Goal: Task Accomplishment & Management: Manage account settings

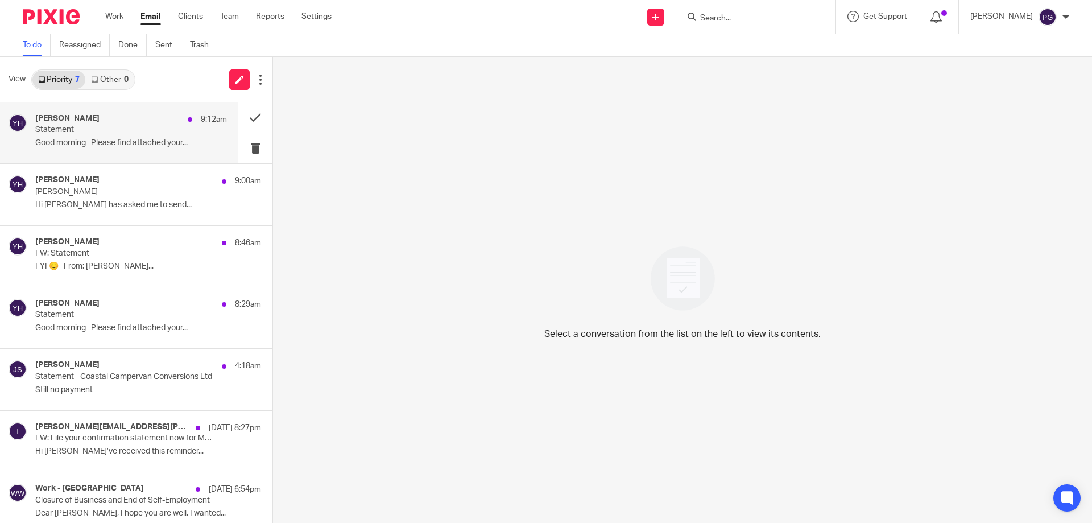
click at [132, 142] on p "Good morning Please find attached your..." at bounding box center [131, 143] width 192 height 10
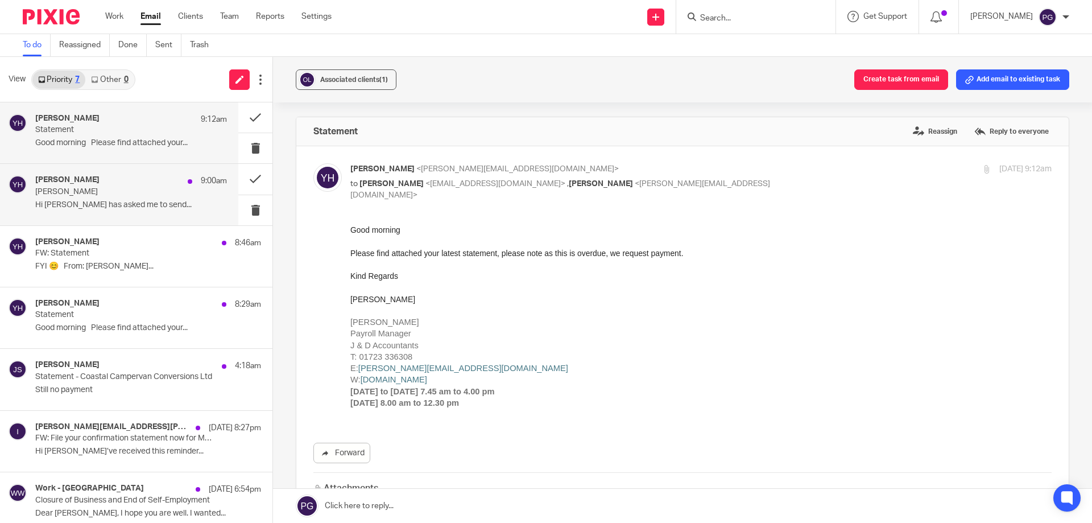
click at [130, 193] on p "Mark Barber" at bounding box center [112, 192] width 154 height 10
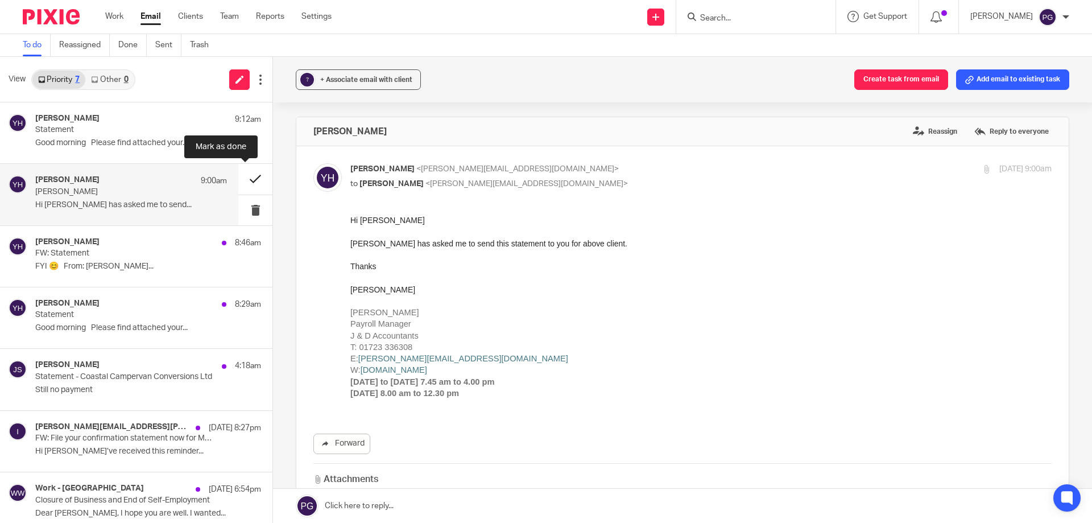
click at [250, 180] on button at bounding box center [255, 179] width 34 height 30
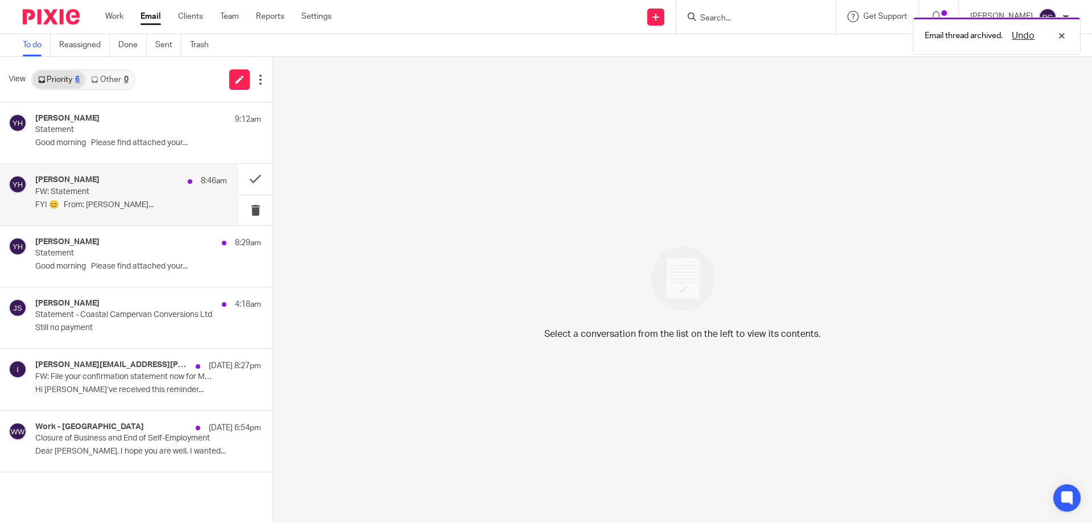
click at [136, 190] on p "FW: Statement" at bounding box center [112, 192] width 154 height 10
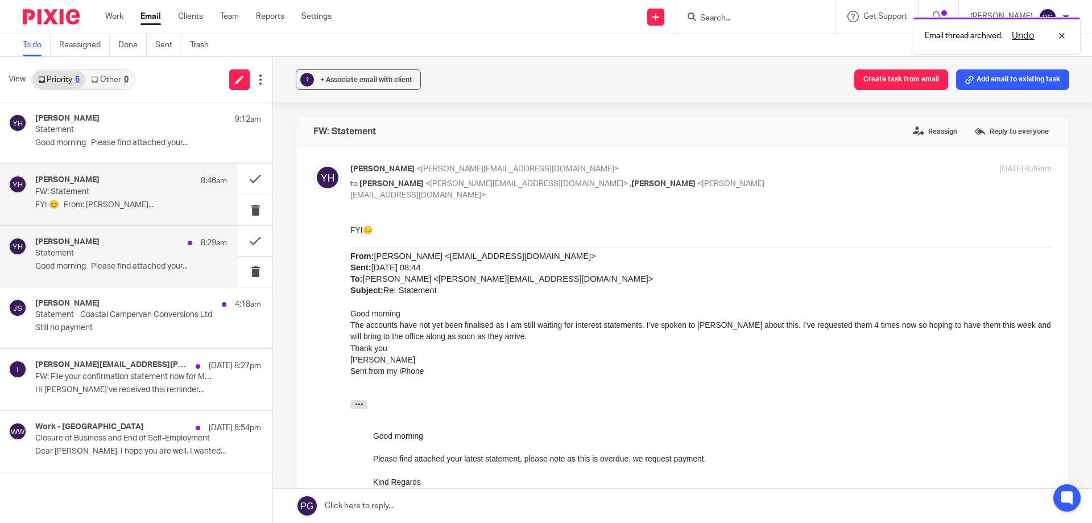
click at [181, 258] on p "Statement" at bounding box center [112, 253] width 154 height 10
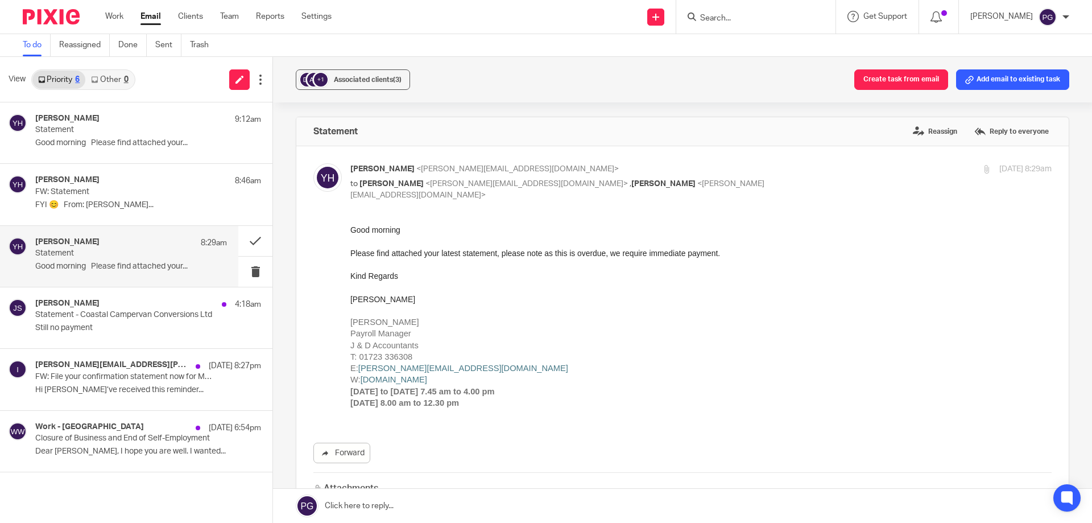
click at [150, 10] on div "Work Email Clients Team Reports Settings Work Email Clients Team Reports Settin…" at bounding box center [221, 17] width 255 height 34
click at [131, 312] on p "Statement - Coastal Campervan Conversions Ltd" at bounding box center [112, 315] width 154 height 10
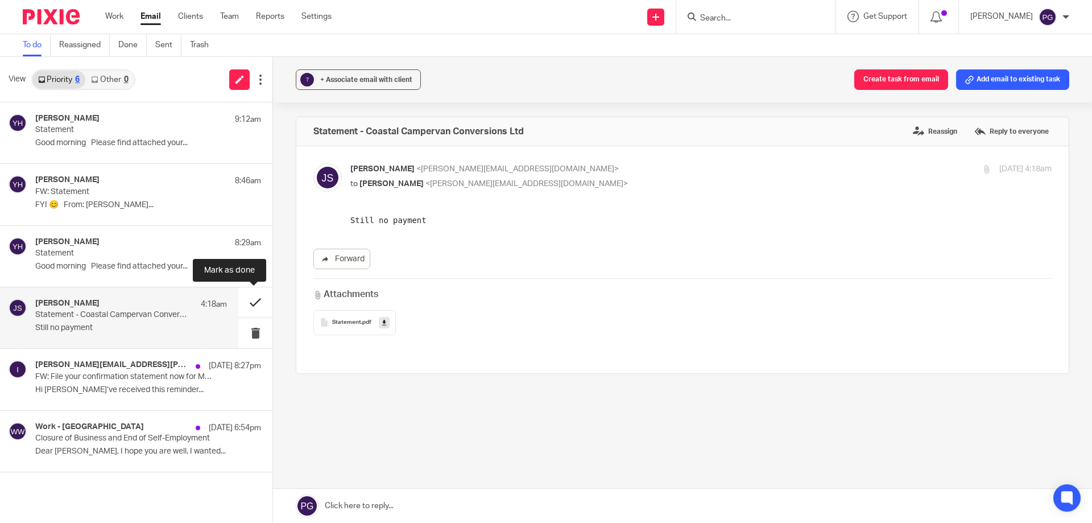
click at [251, 302] on button at bounding box center [255, 302] width 34 height 30
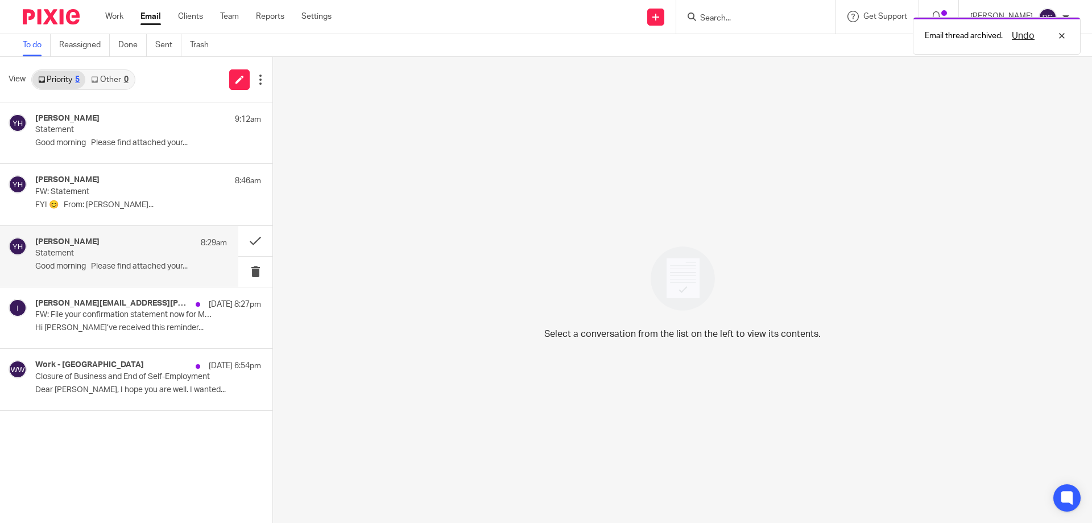
click at [114, 266] on p "Good morning Please find attached your..." at bounding box center [131, 267] width 192 height 10
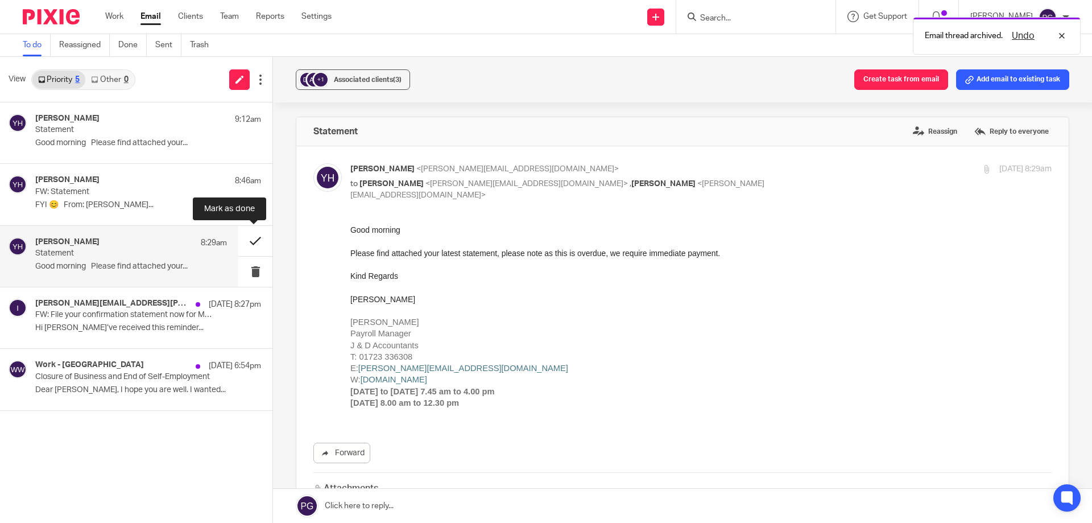
click at [259, 237] on button at bounding box center [255, 241] width 34 height 30
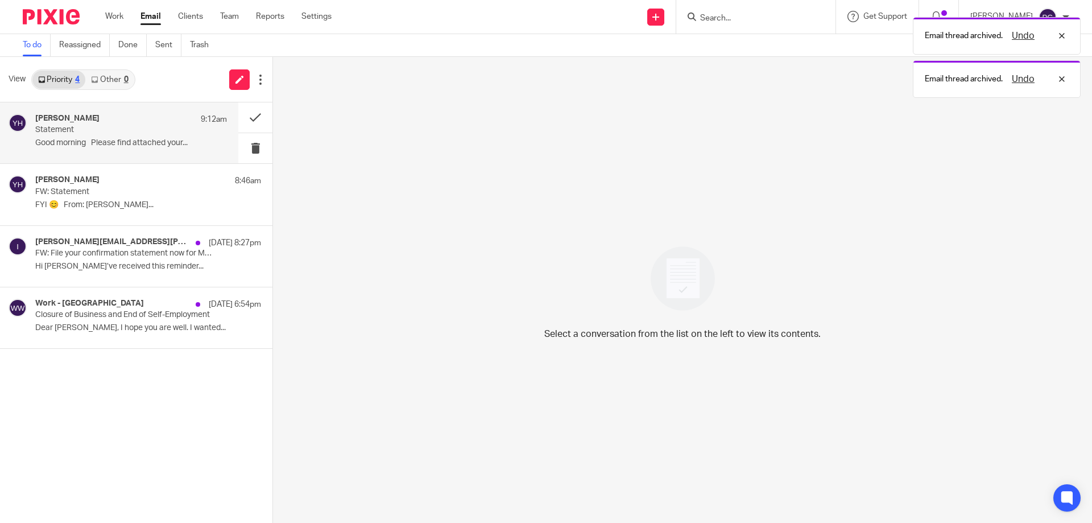
click at [157, 127] on p "Statement" at bounding box center [112, 130] width 154 height 10
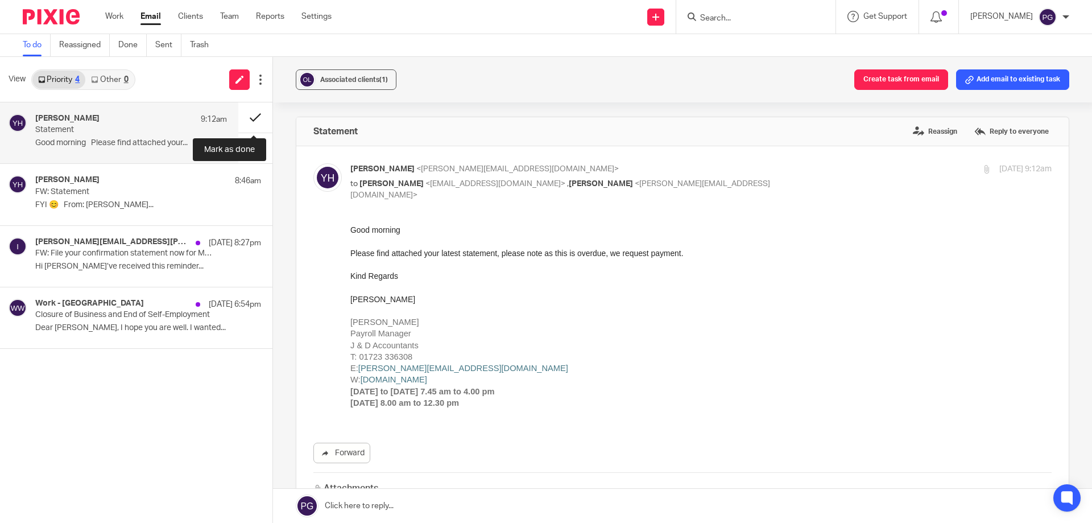
click at [256, 114] on button at bounding box center [255, 117] width 34 height 30
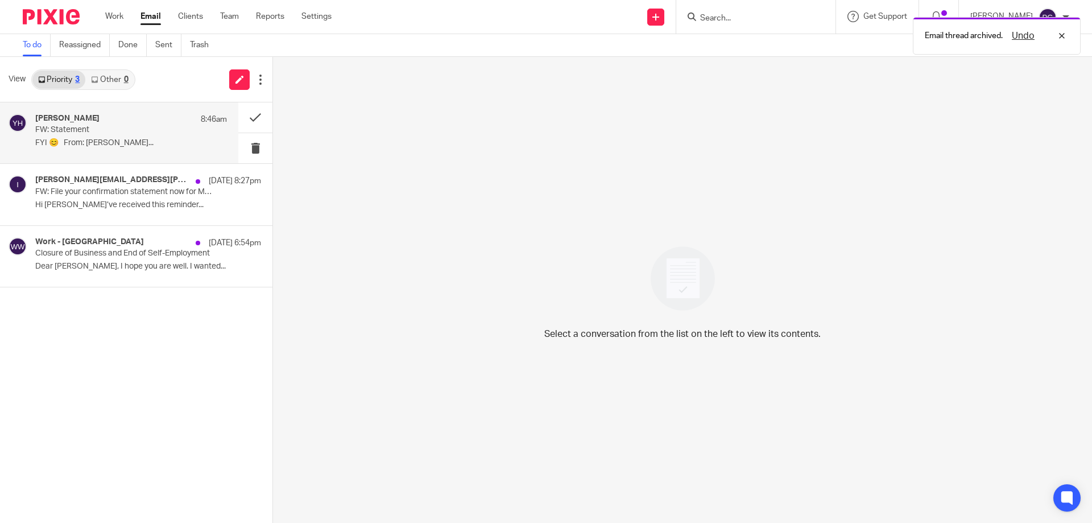
click at [158, 128] on p "FW: Statement" at bounding box center [112, 130] width 154 height 10
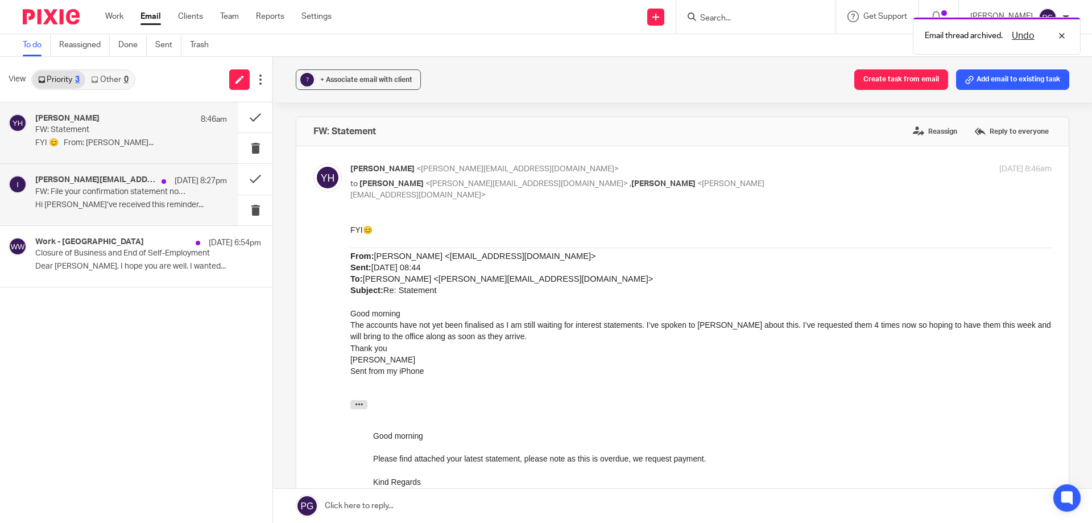
click at [140, 173] on div "ian.goode@ukgateway.net 18 Aug 8:27pm FW: File your confirmation statement now …" at bounding box center [119, 194] width 238 height 61
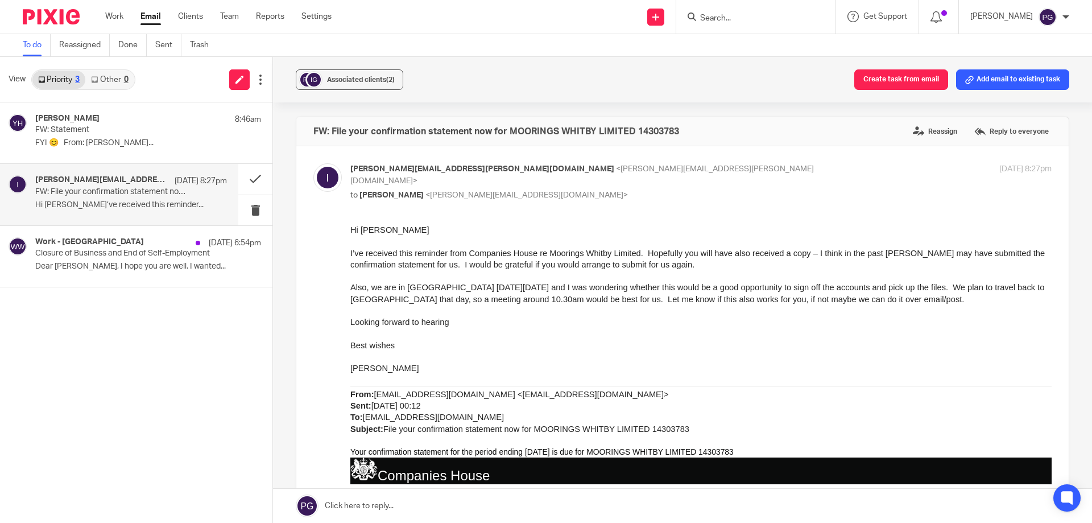
click at [733, 22] on input "Search" at bounding box center [750, 19] width 102 height 10
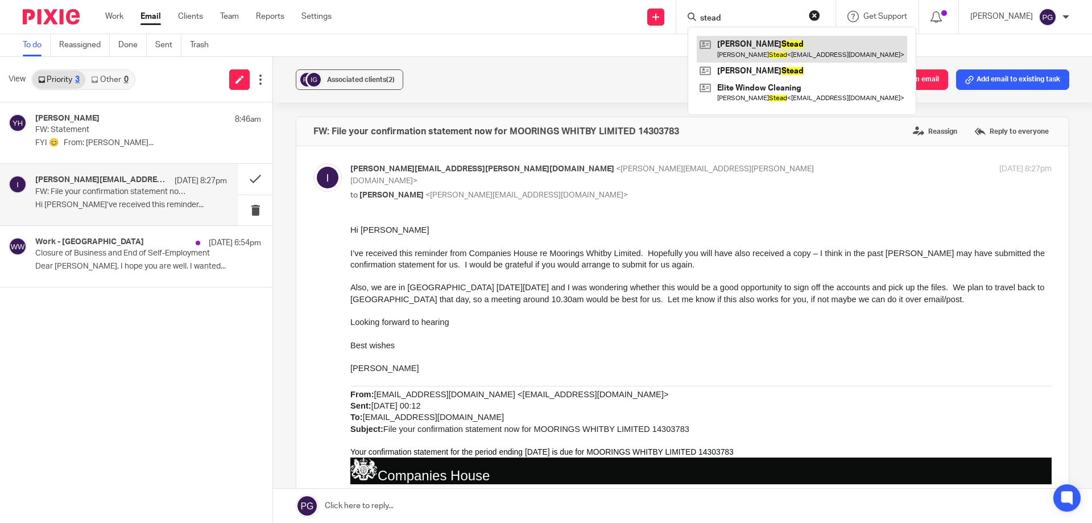
type input "stead"
click at [796, 45] on link at bounding box center [802, 49] width 210 height 26
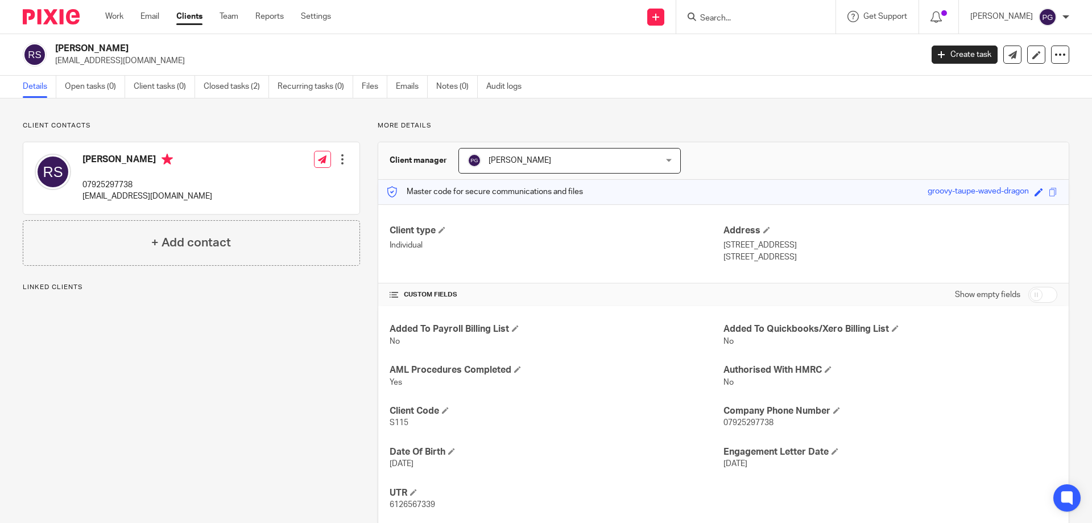
drag, startPoint x: 301, startPoint y: 295, endPoint x: 134, endPoint y: 297, distance: 166.6
click at [134, 297] on div "Client contacts Rhys Stead 07925297738 rhysstead16@gmail.com Edit contact Creat…" at bounding box center [182, 324] width 355 height 407
click at [135, 297] on div "Client contacts Rhys Stead 07925297738 rhysstead16@gmail.com Edit contact Creat…" at bounding box center [182, 324] width 355 height 407
click at [731, 26] on div at bounding box center [755, 17] width 159 height 34
click at [740, 19] on input "Search" at bounding box center [750, 19] width 102 height 10
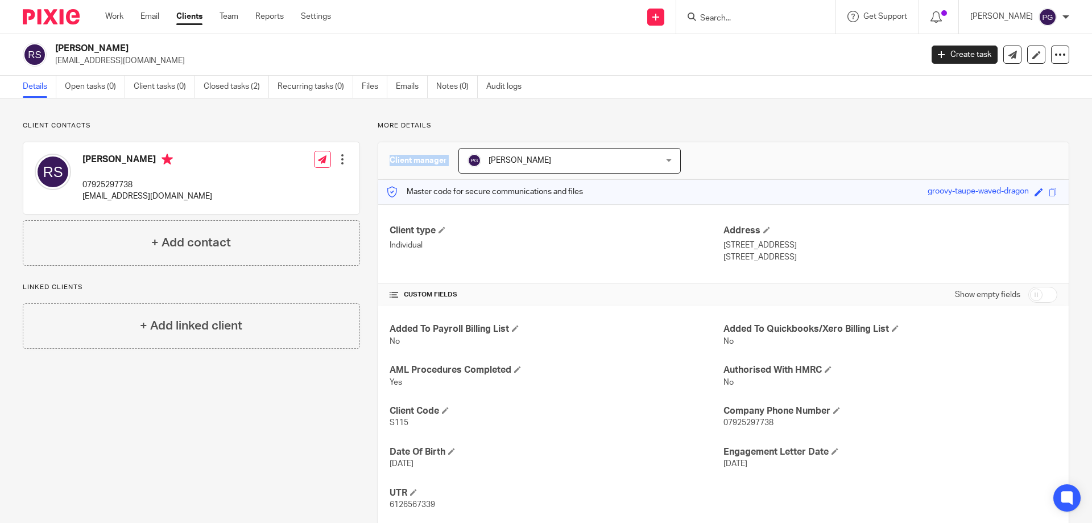
drag, startPoint x: 524, startPoint y: 131, endPoint x: 459, endPoint y: 125, distance: 65.1
click at [459, 125] on div "More details Client manager Philip Green Philip Green Dominic Watkins Jack Dryd…" at bounding box center [714, 324] width 709 height 407
click at [459, 125] on p "More details" at bounding box center [723, 125] width 691 height 9
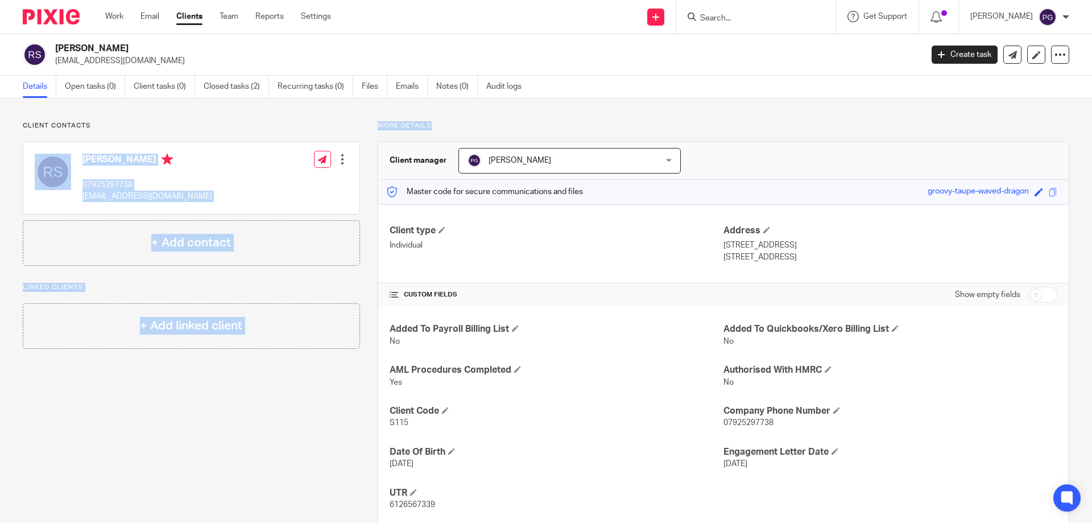
drag, startPoint x: 444, startPoint y: 126, endPoint x: 119, endPoint y: 125, distance: 324.7
click at [119, 125] on div "Client contacts Rhys Stead 07925297738 rhysstead16@gmail.com Edit contact Creat…" at bounding box center [537, 324] width 1064 height 407
click at [129, 121] on p "Client contacts" at bounding box center [191, 125] width 337 height 9
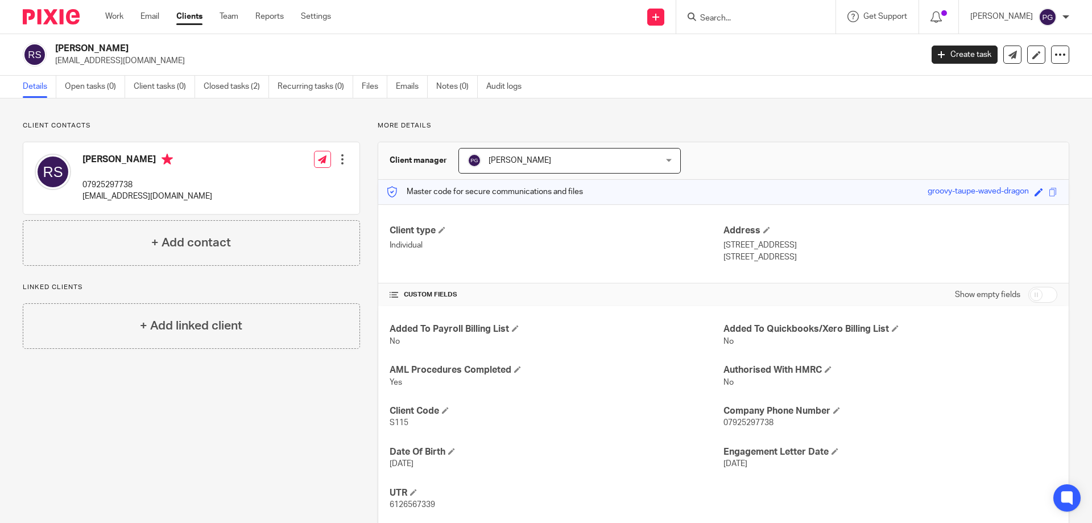
click at [35, 130] on p "Client contacts" at bounding box center [191, 125] width 337 height 9
click at [32, 125] on p "Client contacts" at bounding box center [191, 125] width 337 height 9
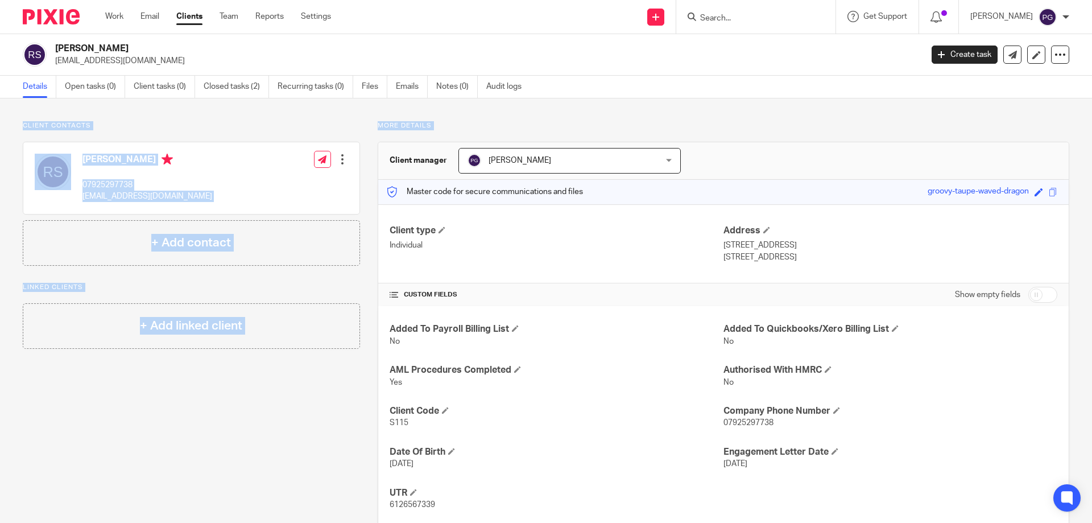
drag, startPoint x: 32, startPoint y: 125, endPoint x: 449, endPoint y: 126, distance: 417.3
click at [449, 126] on div "Client contacts Rhys Stead 07925297738 rhysstead16@gmail.com Edit contact Creat…" at bounding box center [537, 324] width 1064 height 407
click at [449, 126] on p "More details" at bounding box center [723, 125] width 691 height 9
drag, startPoint x: 449, startPoint y: 125, endPoint x: 30, endPoint y: 119, distance: 418.5
click at [30, 119] on div "Client contacts Rhys Stead 07925297738 rhysstead16@gmail.com Edit contact Creat…" at bounding box center [546, 324] width 1092 height 452
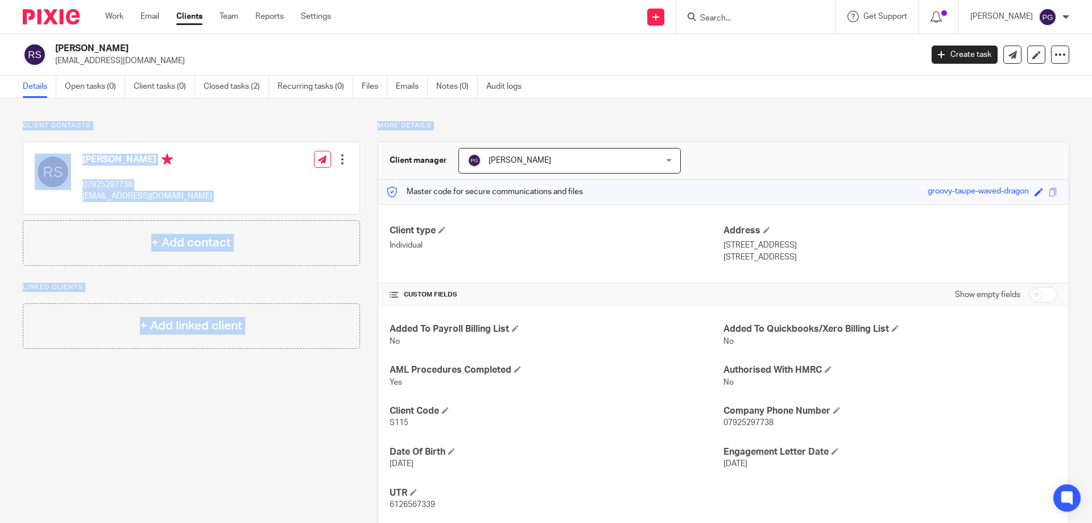
click at [30, 119] on div "Client contacts Rhys Stead 07925297738 rhysstead16@gmail.com Edit contact Creat…" at bounding box center [546, 324] width 1092 height 452
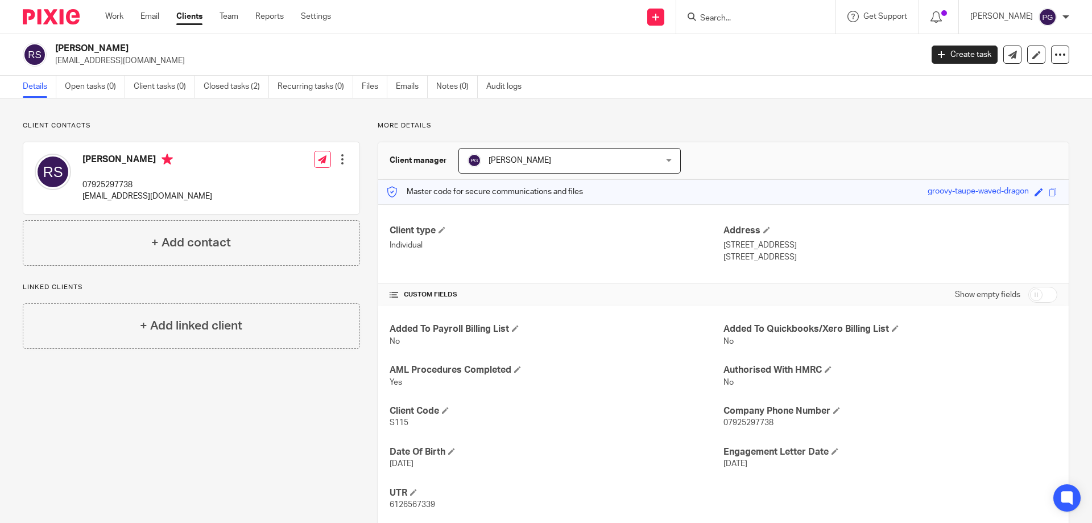
click at [26, 129] on p "Client contacts" at bounding box center [191, 125] width 337 height 9
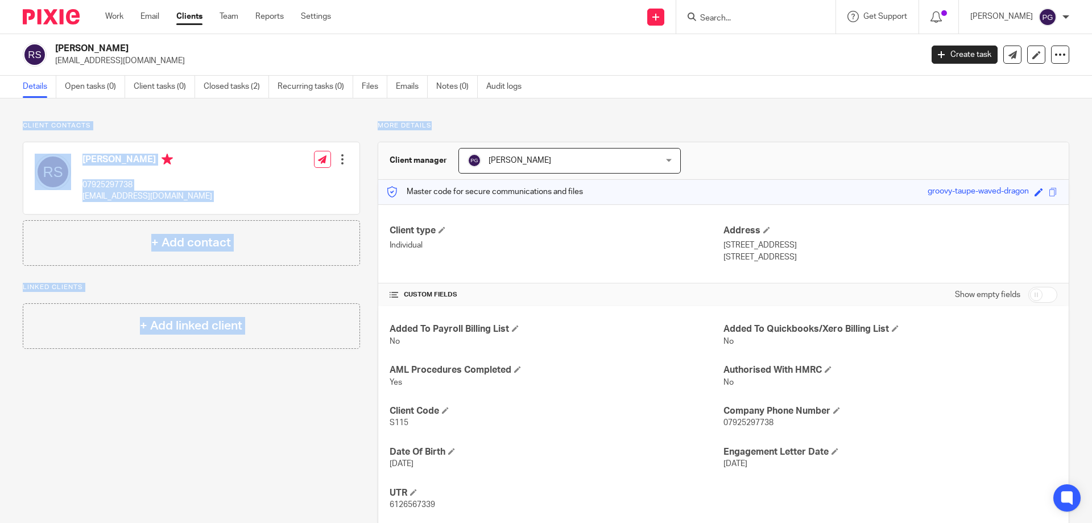
drag, startPoint x: 26, startPoint y: 129, endPoint x: 407, endPoint y: 125, distance: 380.4
click at [407, 125] on div "Client contacts Rhys Stead 07925297738 rhysstead16@gmail.com Edit contact Creat…" at bounding box center [537, 324] width 1064 height 407
click at [454, 121] on div "Client contacts Rhys Stead 07925297738 rhysstead16@gmail.com Edit contact Creat…" at bounding box center [546, 324] width 1092 height 452
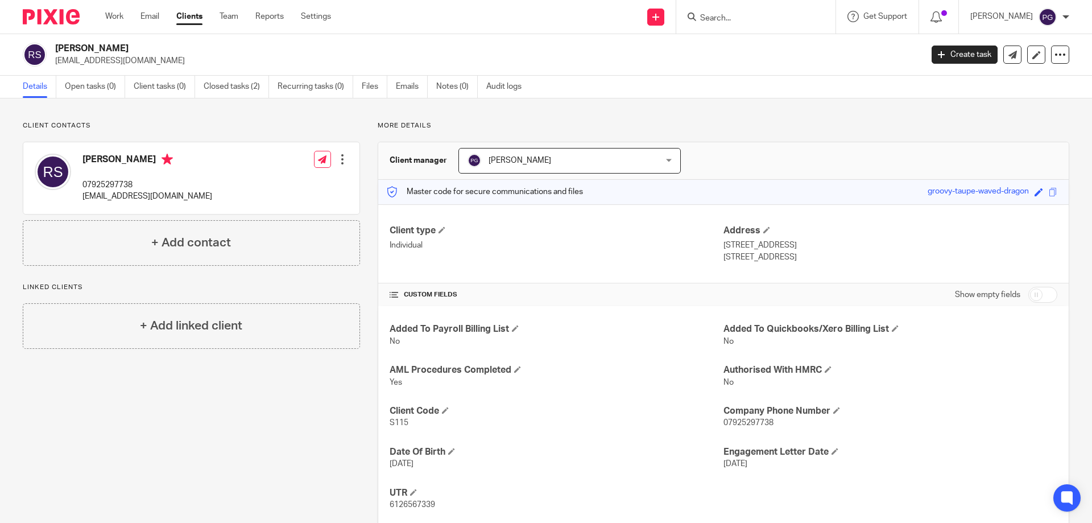
click at [48, 118] on div "Client contacts Rhys Stead 07925297738 rhysstead16@gmail.com Edit contact Creat…" at bounding box center [546, 324] width 1092 height 452
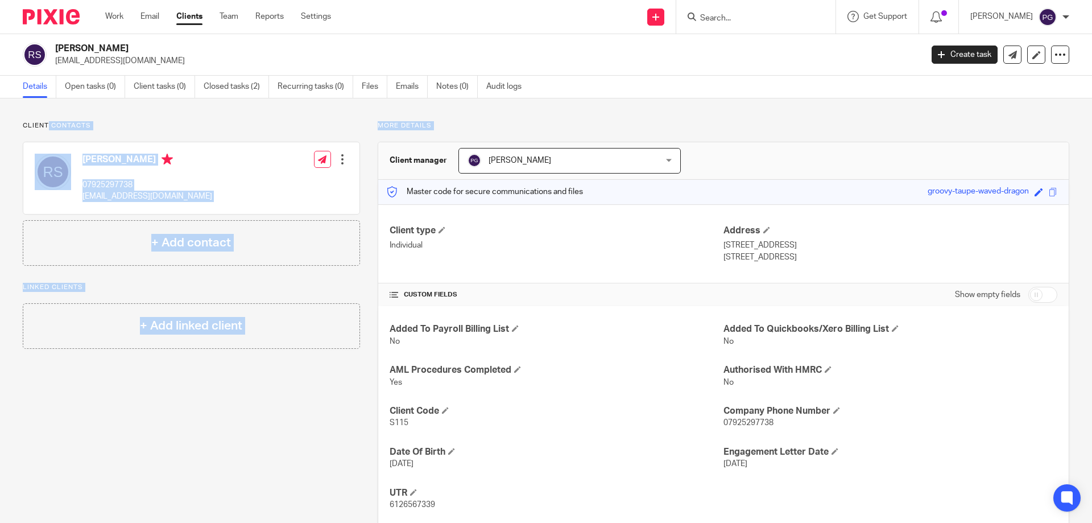
drag, startPoint x: 48, startPoint y: 118, endPoint x: 447, endPoint y: 119, distance: 399.7
click at [446, 118] on div "Client contacts Rhys Stead 07925297738 rhysstead16@gmail.com Edit contact Creat…" at bounding box center [546, 324] width 1092 height 452
drag, startPoint x: 451, startPoint y: 127, endPoint x: 270, endPoint y: 135, distance: 181.6
click at [270, 135] on div "Client contacts Rhys Stead 07925297738 rhysstead16@gmail.com Edit contact Creat…" at bounding box center [537, 324] width 1064 height 407
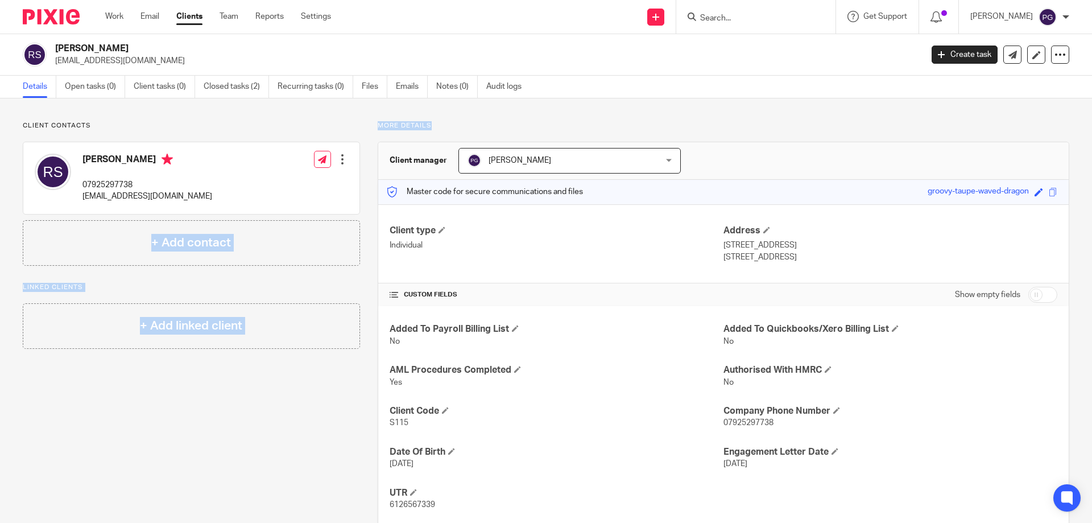
click at [276, 131] on div "Client contacts Rhys Stead 07925297738 rhysstead16@gmail.com Edit contact Creat…" at bounding box center [191, 193] width 337 height 144
drag, startPoint x: 53, startPoint y: 503, endPoint x: 147, endPoint y: 417, distance: 127.2
click at [148, 417] on div "Client contacts Rhys Stead 07925297738 rhysstead16@gmail.com Edit contact Creat…" at bounding box center [182, 324] width 355 height 407
click at [147, 417] on div "Client contacts Rhys Stead 07925297738 rhysstead16@gmail.com Edit contact Creat…" at bounding box center [182, 324] width 355 height 407
click at [282, 57] on p "[EMAIL_ADDRESS][DOMAIN_NAME]" at bounding box center [484, 60] width 859 height 11
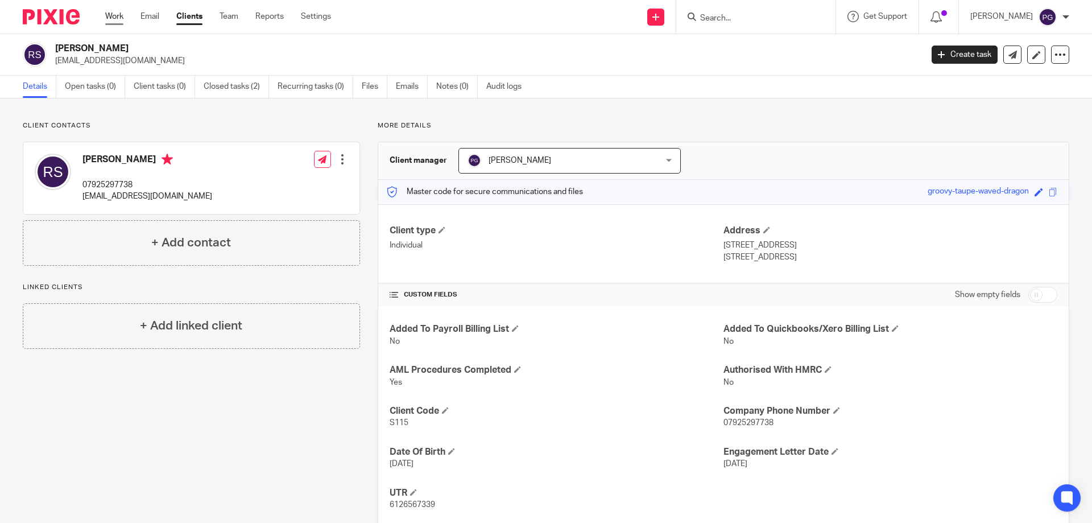
click at [120, 14] on link "Work" at bounding box center [114, 16] width 18 height 11
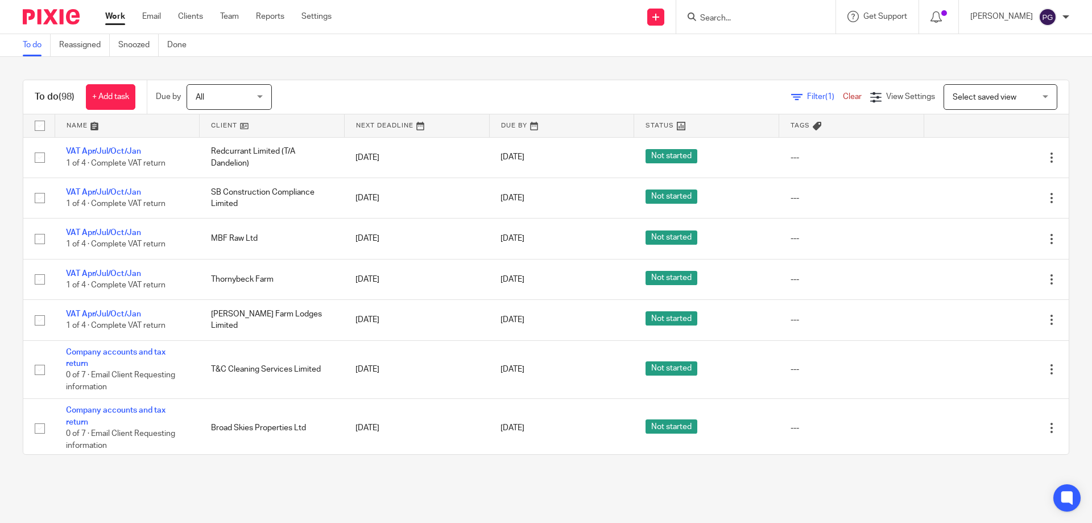
click at [736, 32] on div at bounding box center [755, 17] width 159 height 34
click at [742, 18] on input "Search" at bounding box center [750, 19] width 102 height 10
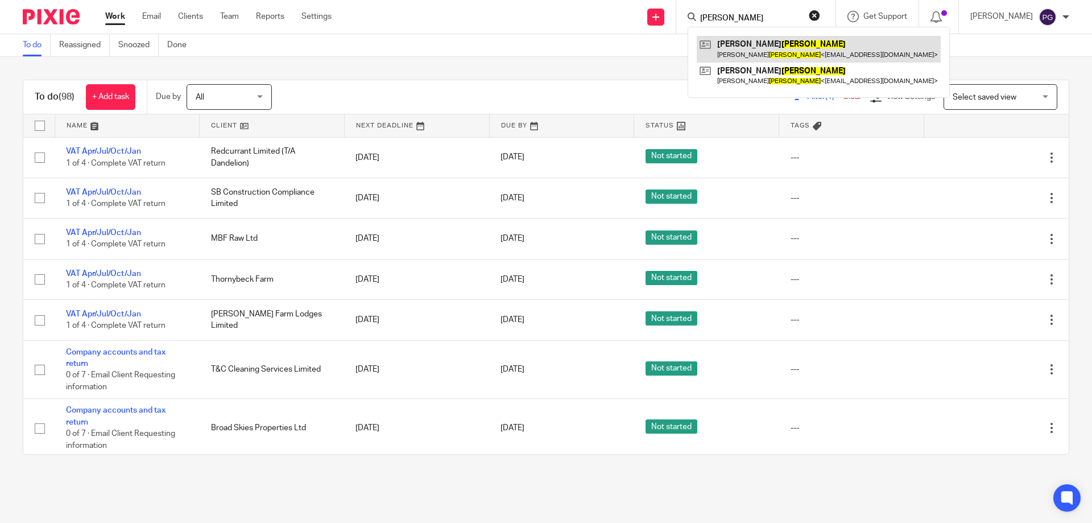
type input "driscoll"
click at [793, 49] on link at bounding box center [819, 49] width 244 height 26
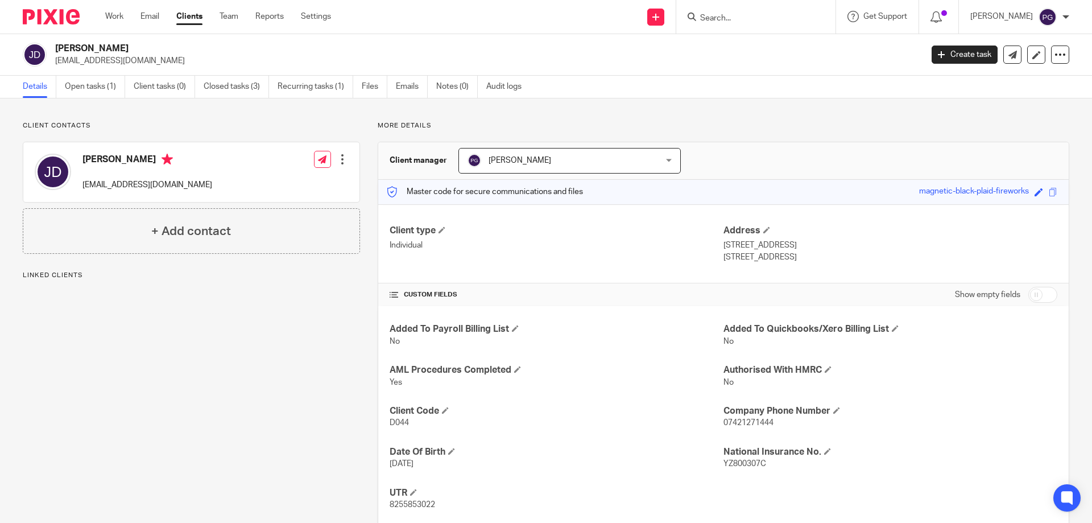
click at [398, 423] on span "D044" at bounding box center [398, 422] width 19 height 8
copy span "D044"
click at [159, 22] on link "Email" at bounding box center [149, 16] width 19 height 11
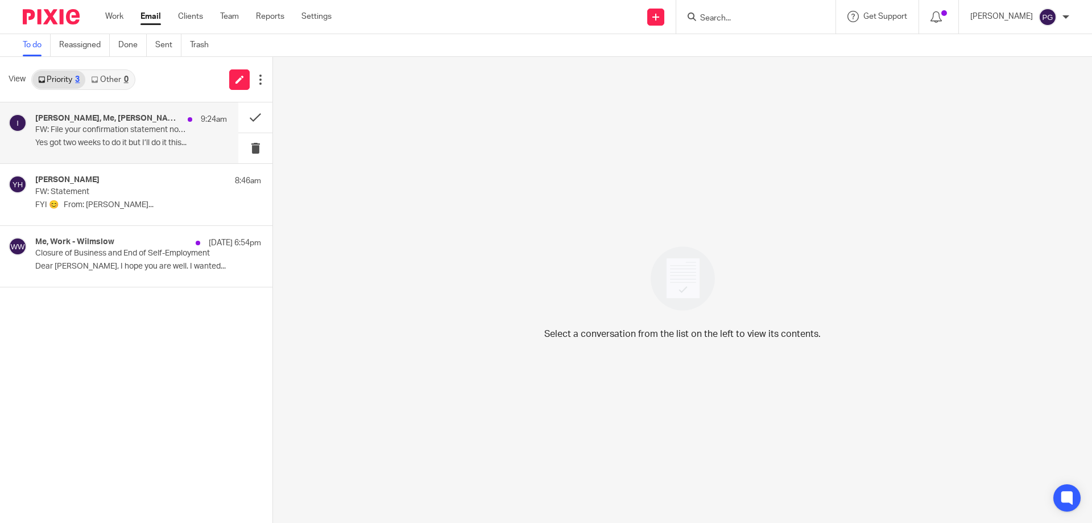
click at [135, 140] on p "Yes got two weeks to do it but I’ll do it this..." at bounding box center [131, 143] width 192 height 10
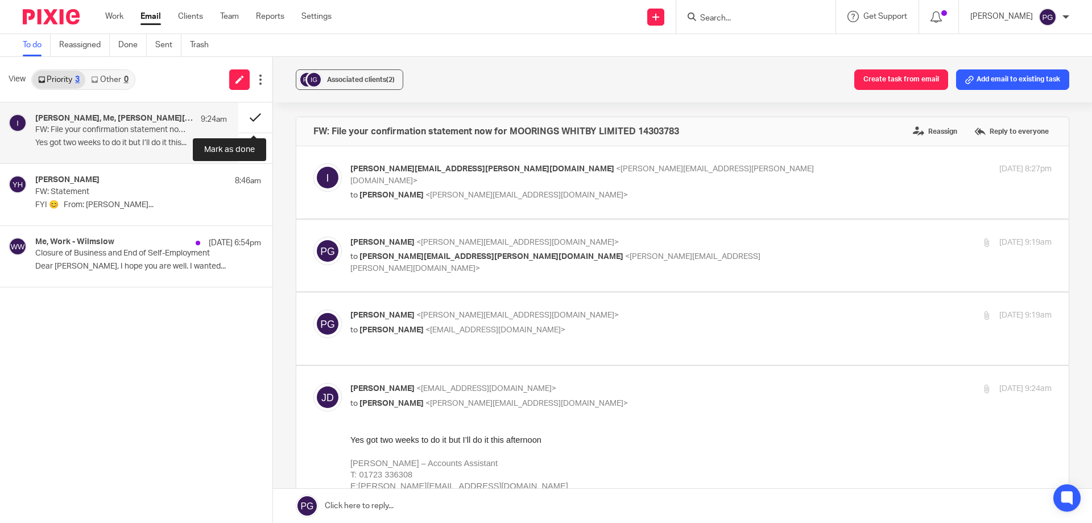
click at [253, 119] on button at bounding box center [255, 117] width 34 height 30
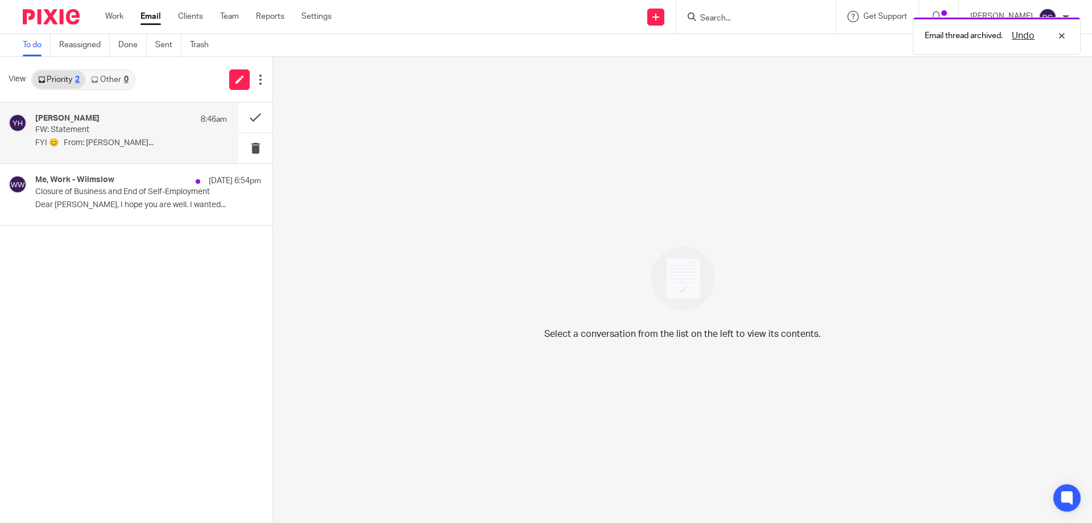
click at [148, 151] on div "Yvonne Hardman 8:46am FW: Statement FYI 😊 From: Julie Driscoll..." at bounding box center [131, 133] width 192 height 38
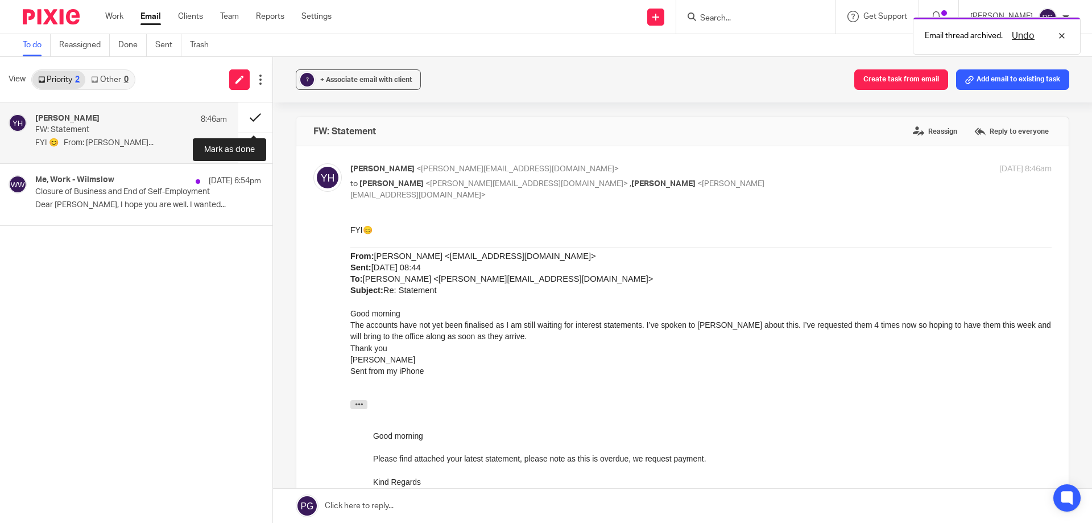
click at [249, 118] on button at bounding box center [255, 117] width 34 height 30
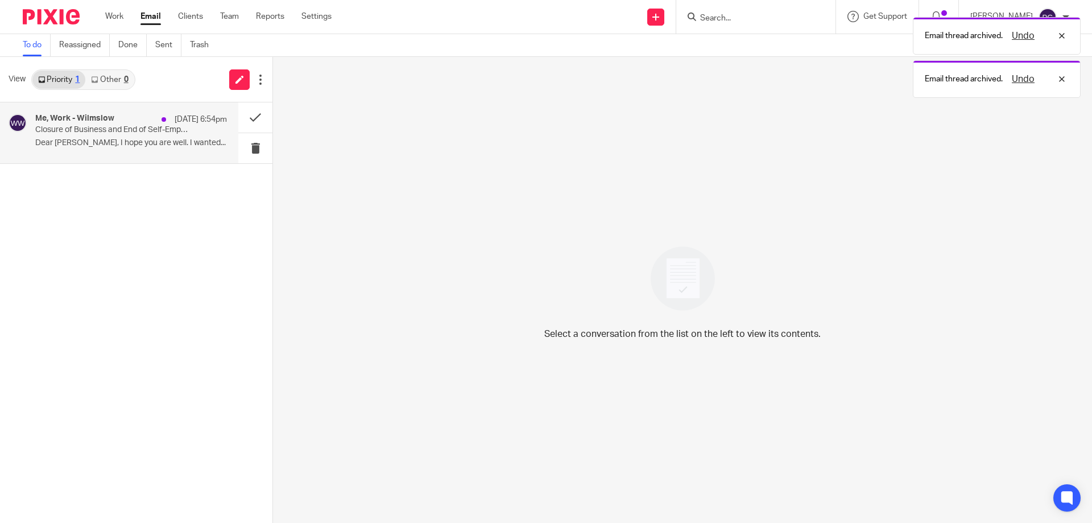
click at [135, 158] on div "Me, Work - Wilmslow 18 Aug 6:54pm Closure of Business and End of Self-Employmen…" at bounding box center [119, 132] width 238 height 61
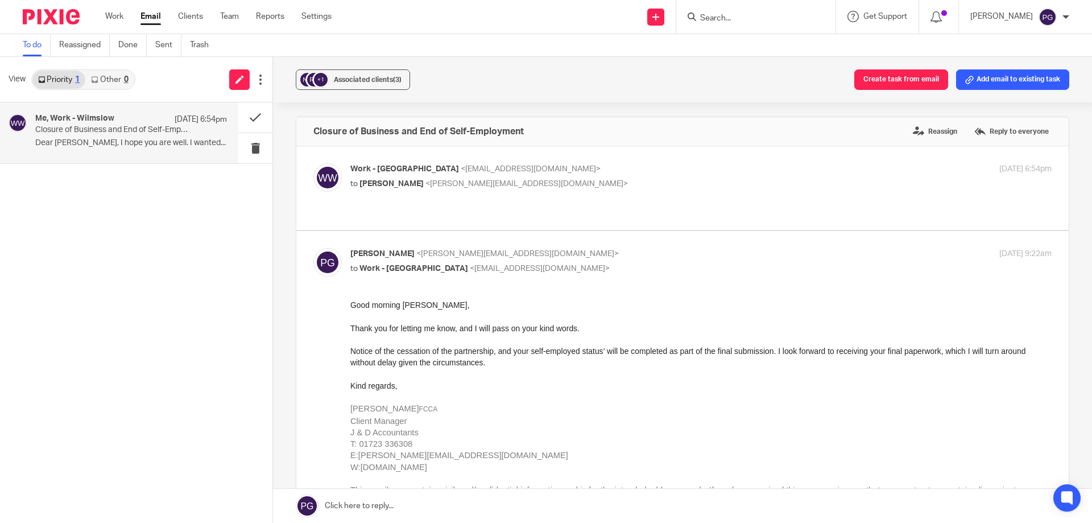
click at [150, 15] on link "Email" at bounding box center [150, 16] width 20 height 11
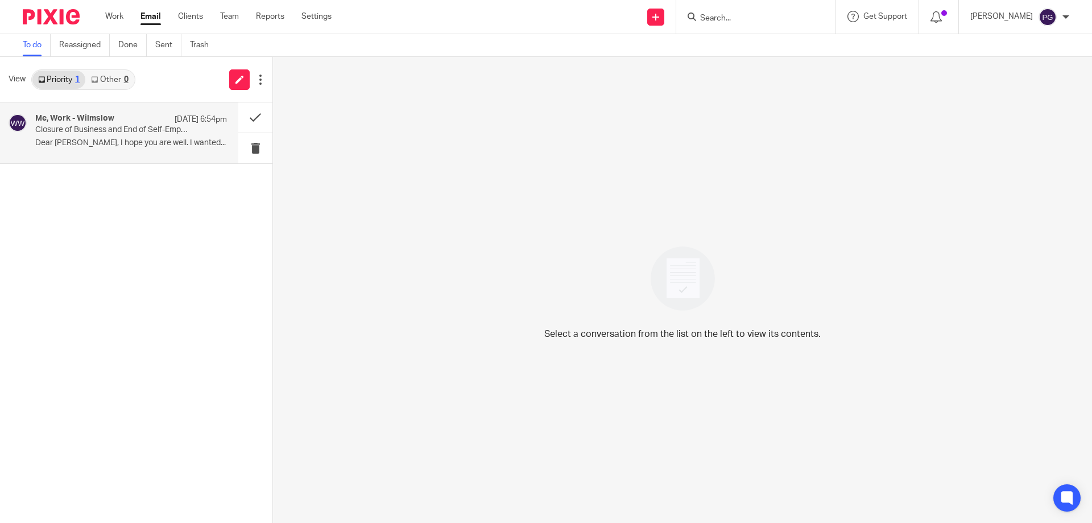
click at [136, 116] on div "Me, Work - Wilmslow [DATE] 6:54pm" at bounding box center [131, 119] width 192 height 11
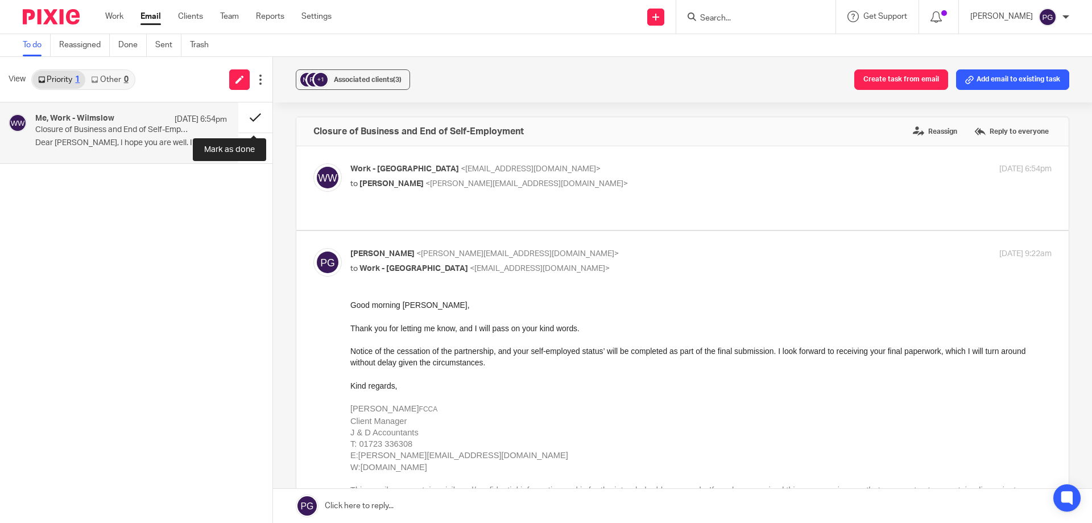
click at [256, 113] on button at bounding box center [255, 117] width 34 height 30
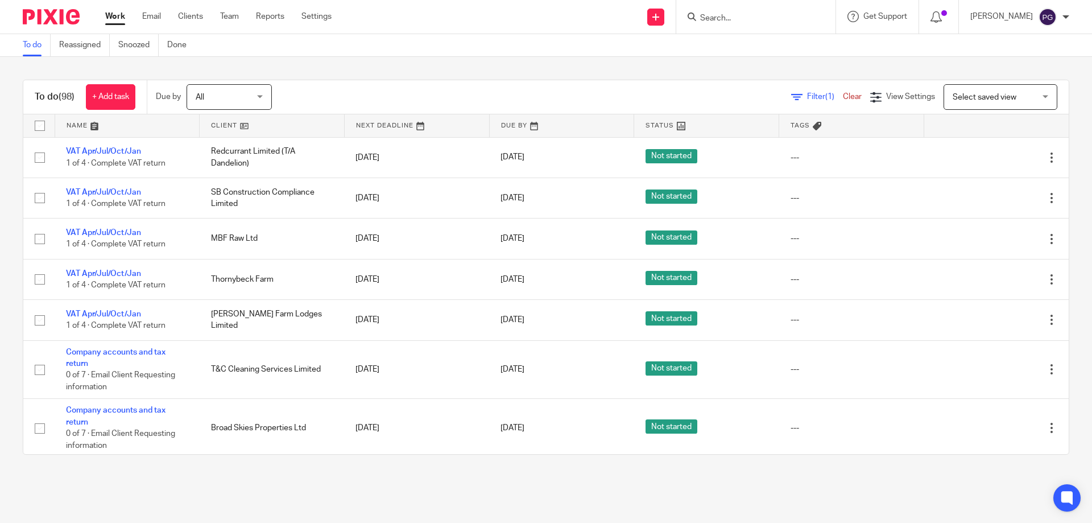
click at [159, 18] on link "Email" at bounding box center [151, 16] width 19 height 11
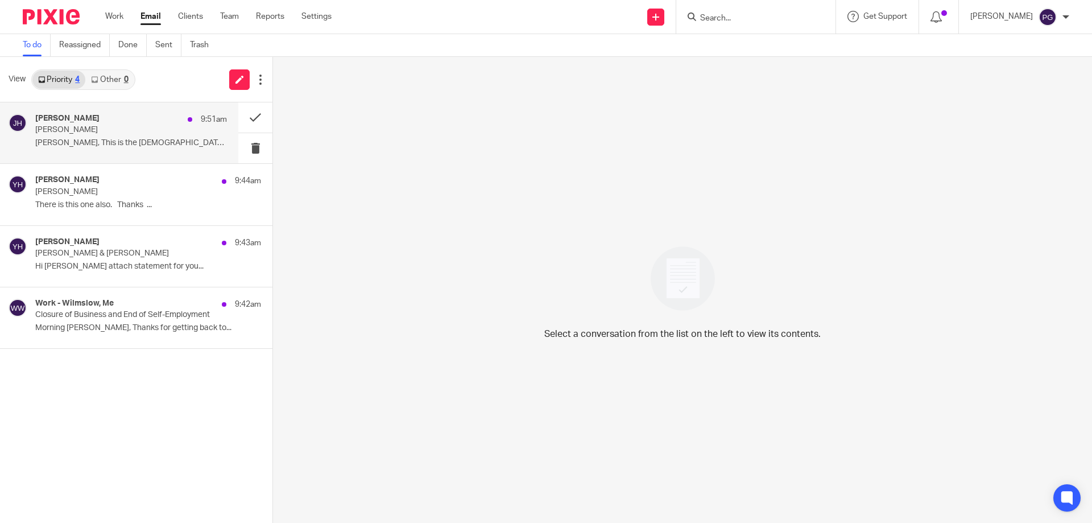
click at [110, 135] on p "[PERSON_NAME]" at bounding box center [112, 130] width 154 height 10
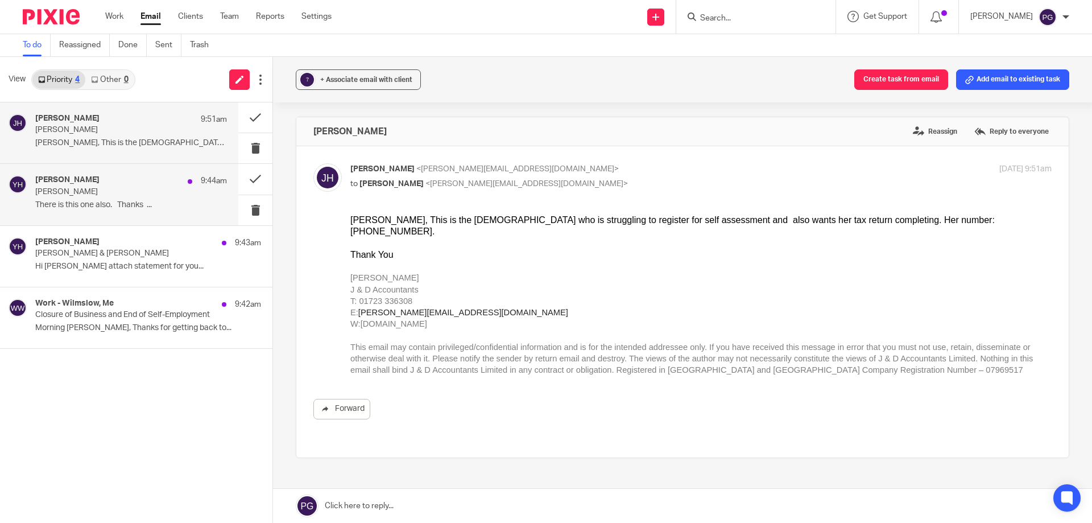
click at [158, 212] on div "[PERSON_NAME] 9:44am [PERSON_NAME] There is this one also. Thanks ..." at bounding box center [131, 194] width 192 height 38
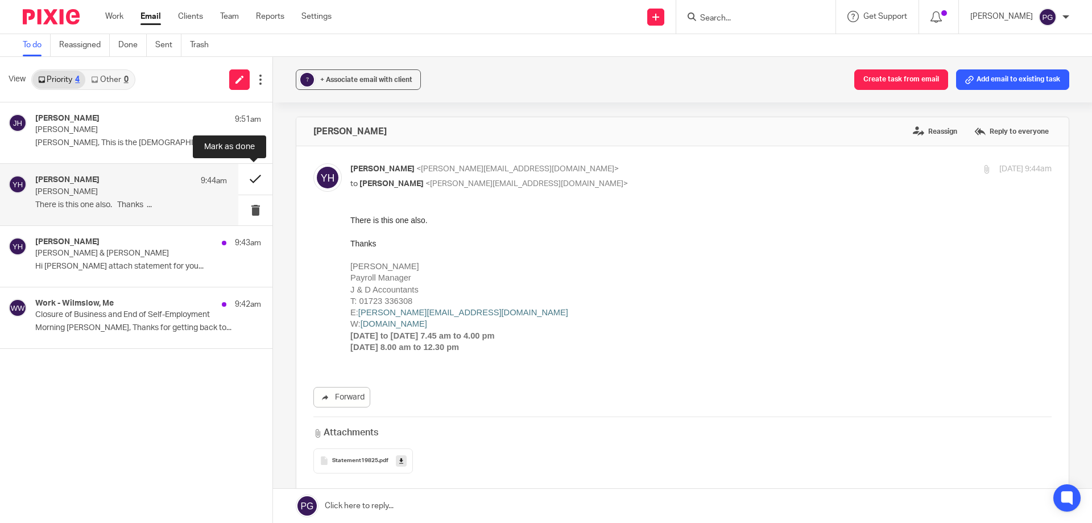
click at [254, 181] on button at bounding box center [255, 179] width 34 height 30
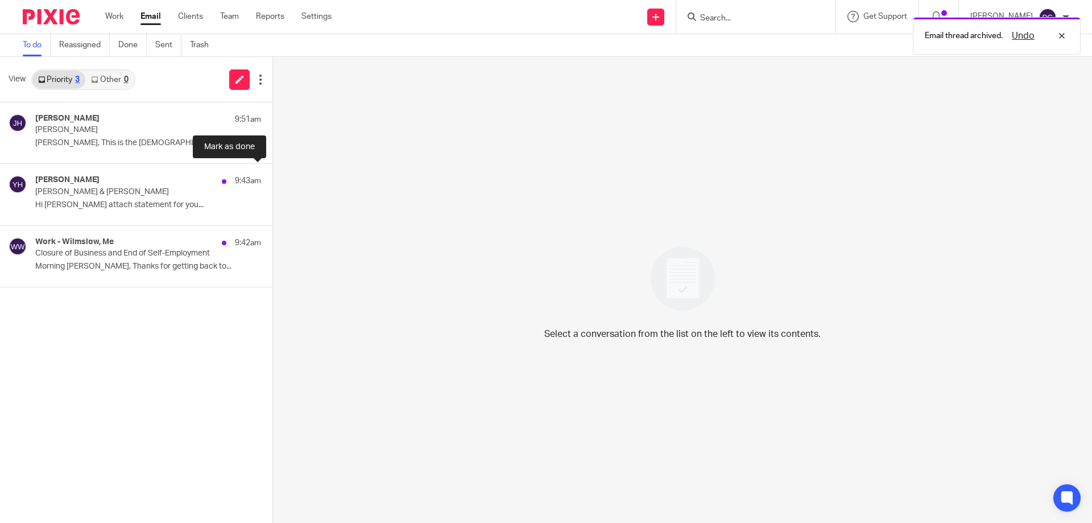
click at [272, 181] on button at bounding box center [276, 179] width 9 height 30
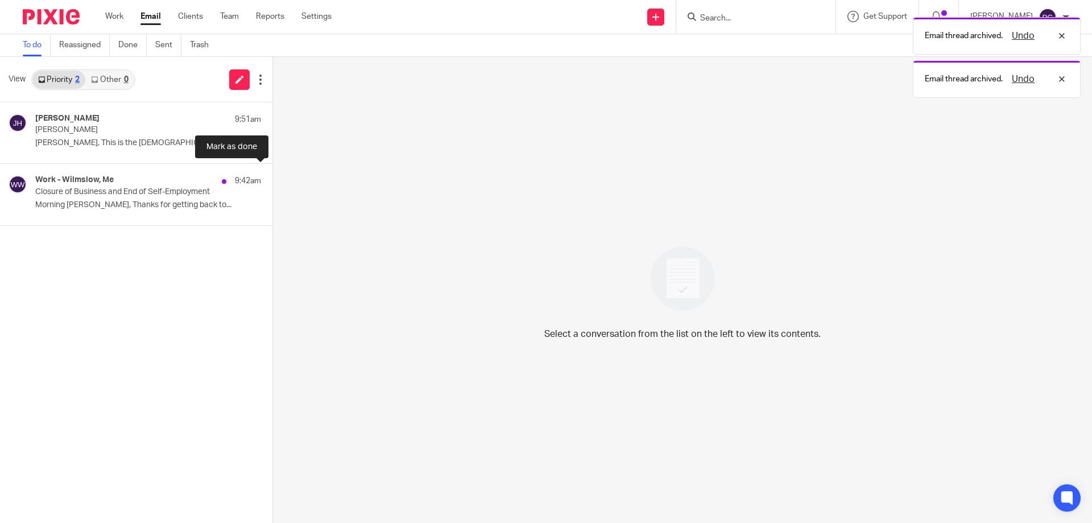
click at [272, 181] on button at bounding box center [276, 179] width 9 height 30
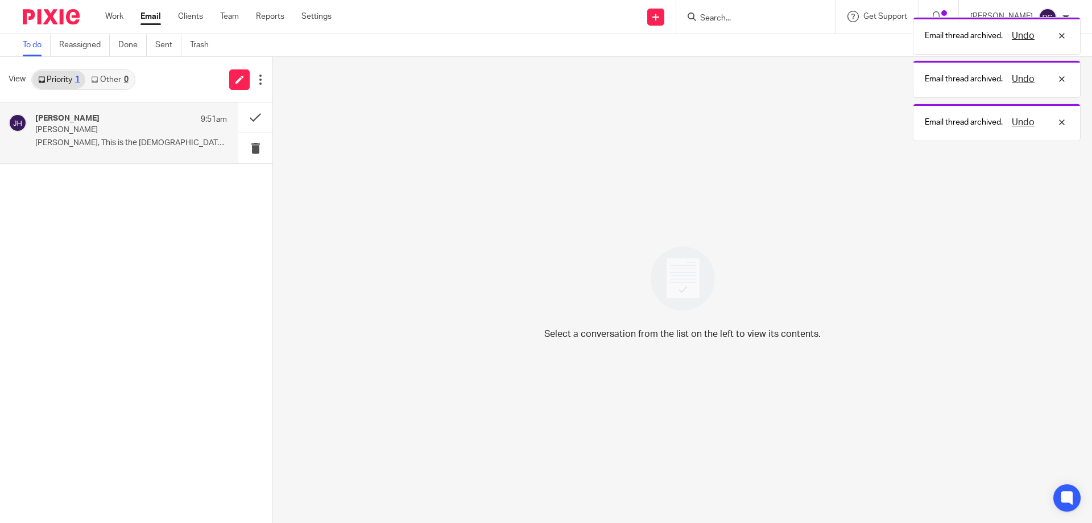
click at [136, 131] on p "[PERSON_NAME]" at bounding box center [112, 130] width 154 height 10
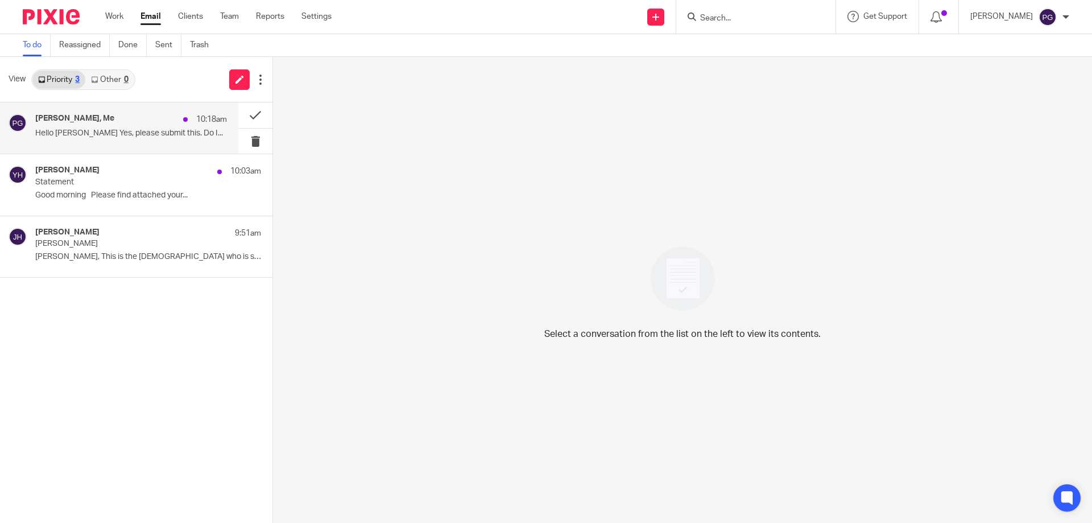
click at [94, 138] on p "Hello Philip Yes, please submit this. Do I..." at bounding box center [131, 134] width 192 height 10
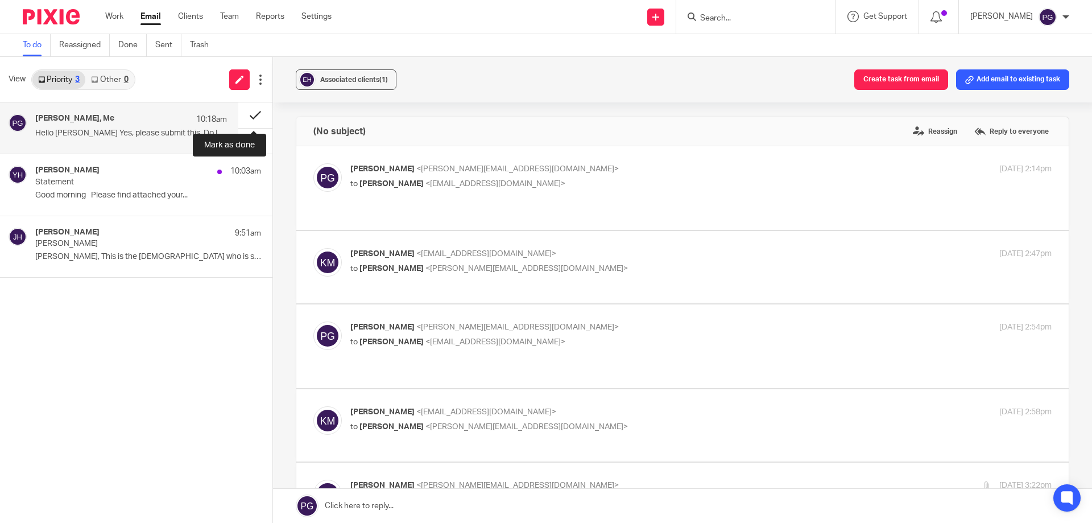
click at [255, 115] on button at bounding box center [255, 115] width 34 height 26
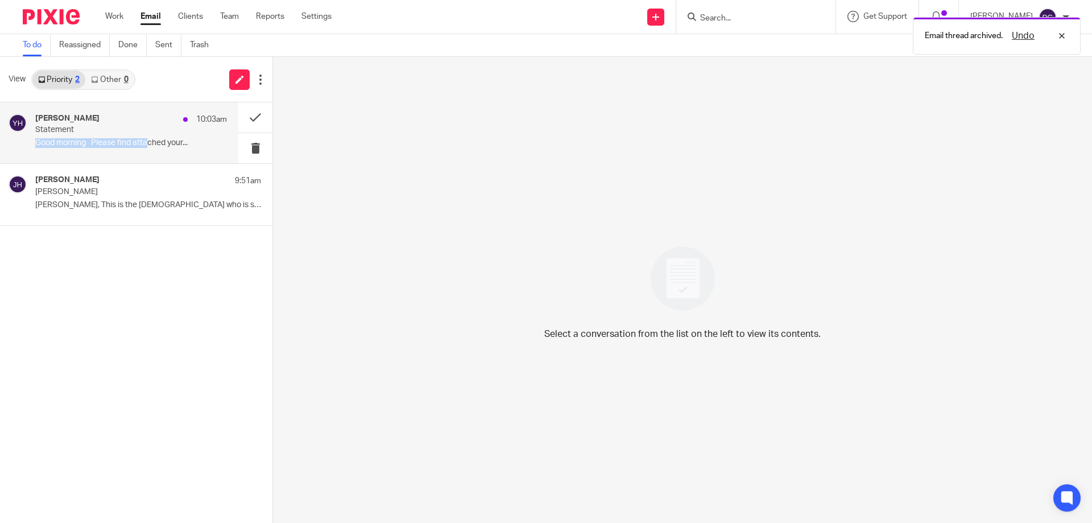
click at [150, 136] on div "Yvonne Hardman 10:03am Statement Good morning Please find attached your..." at bounding box center [131, 133] width 192 height 38
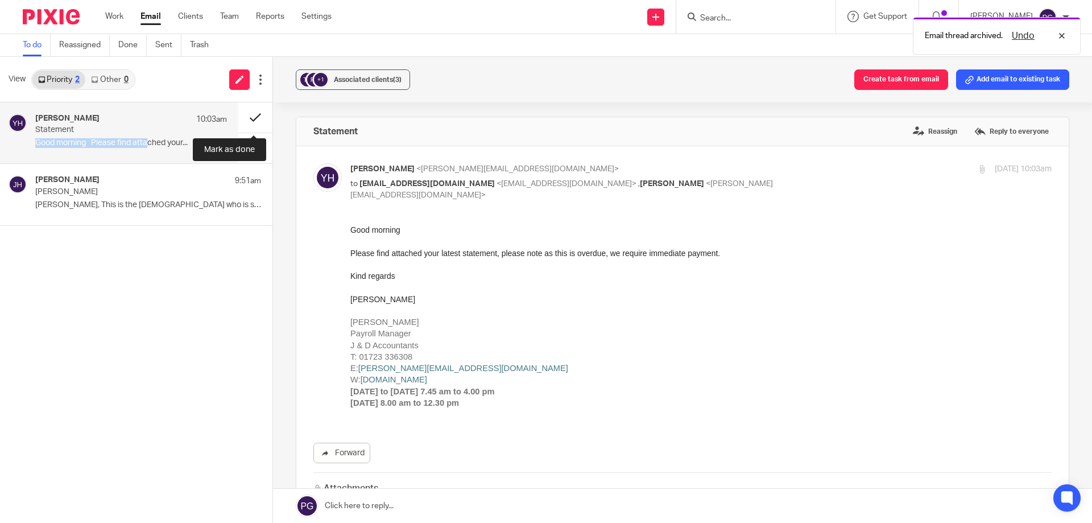
click at [258, 116] on button at bounding box center [255, 117] width 34 height 30
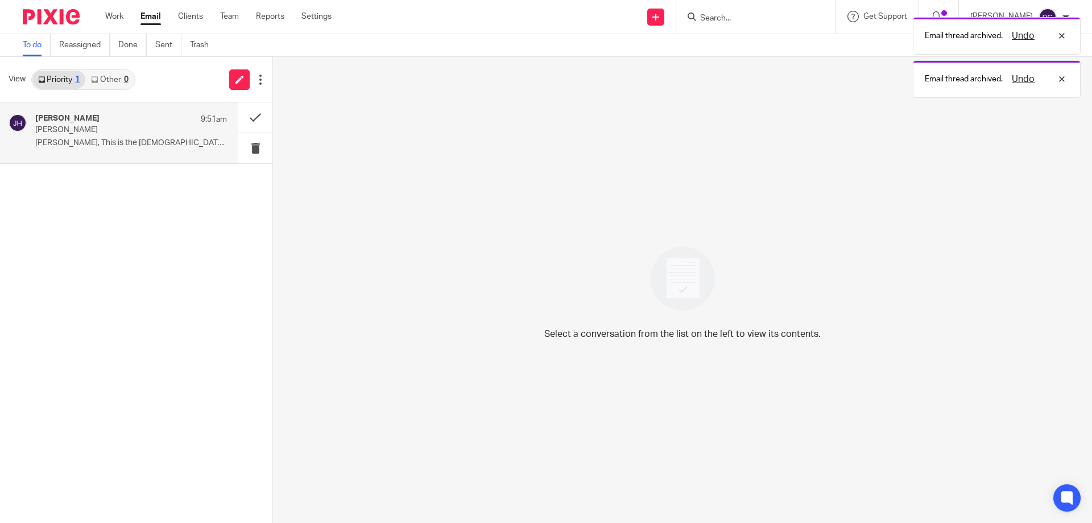
click at [148, 133] on p "Kendal Gerrard" at bounding box center [112, 130] width 154 height 10
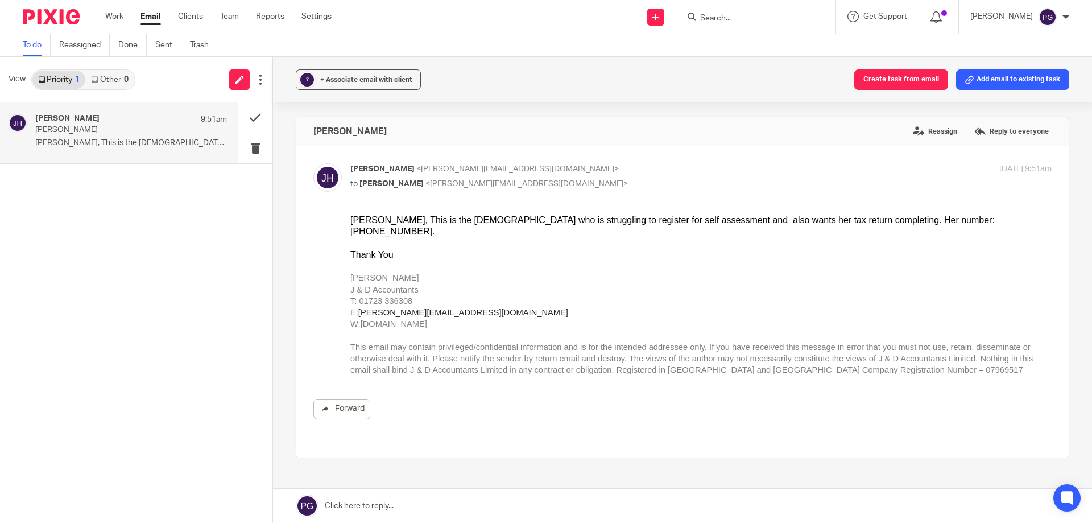
click at [177, 245] on div "Julie Hall 9:51am Kendal Gerrard Phil, This is the lady who is struggling to...…" at bounding box center [136, 312] width 272 height 420
click at [178, 297] on div "Julie Hall 9:51am Kendal Gerrard Phil, This is the lady who is struggling to...…" at bounding box center [136, 312] width 272 height 420
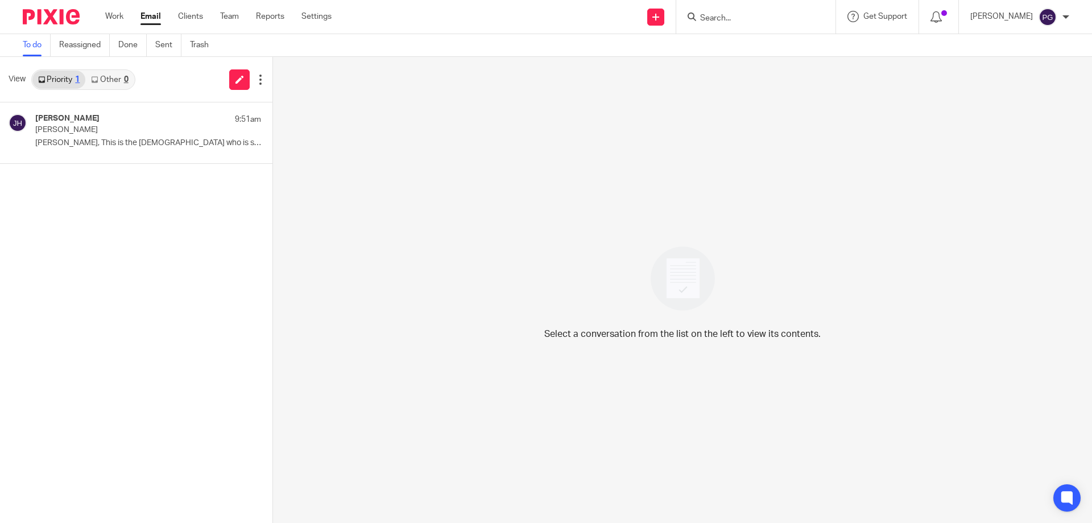
click at [776, 22] on input "Search" at bounding box center [750, 19] width 102 height 10
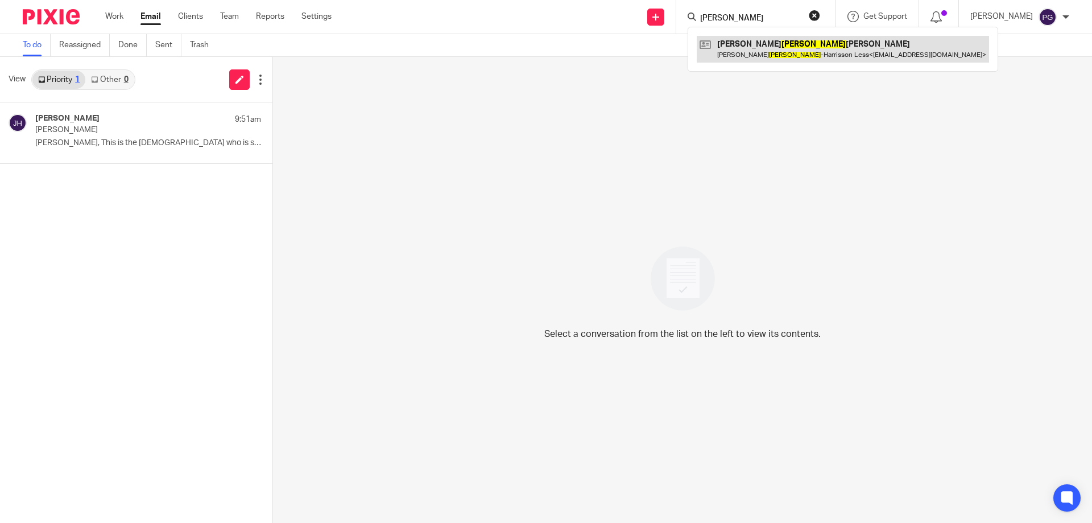
type input "morgan"
click at [843, 57] on link at bounding box center [843, 49] width 292 height 26
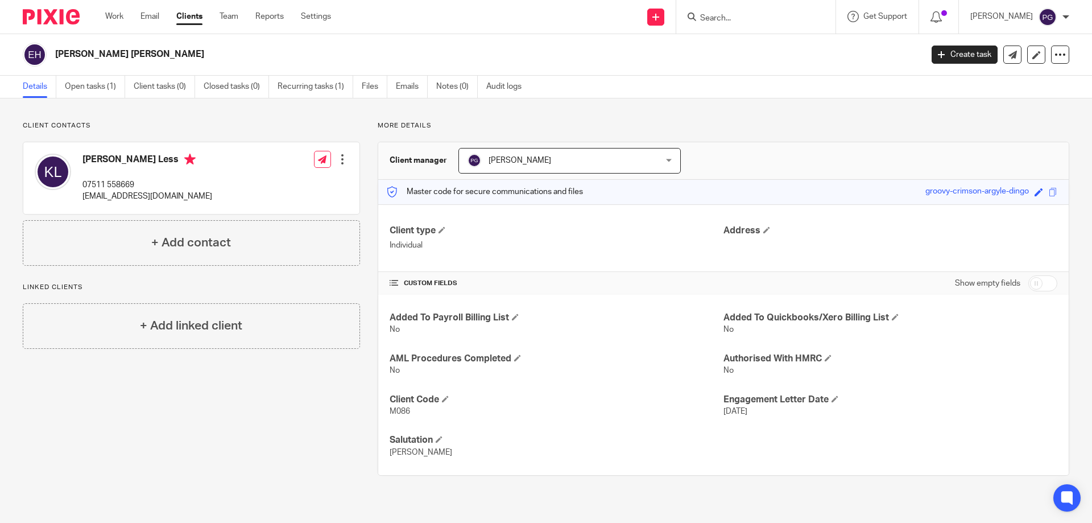
click at [339, 163] on div at bounding box center [342, 159] width 11 height 11
click at [292, 187] on link "Edit contact" at bounding box center [288, 184] width 109 height 16
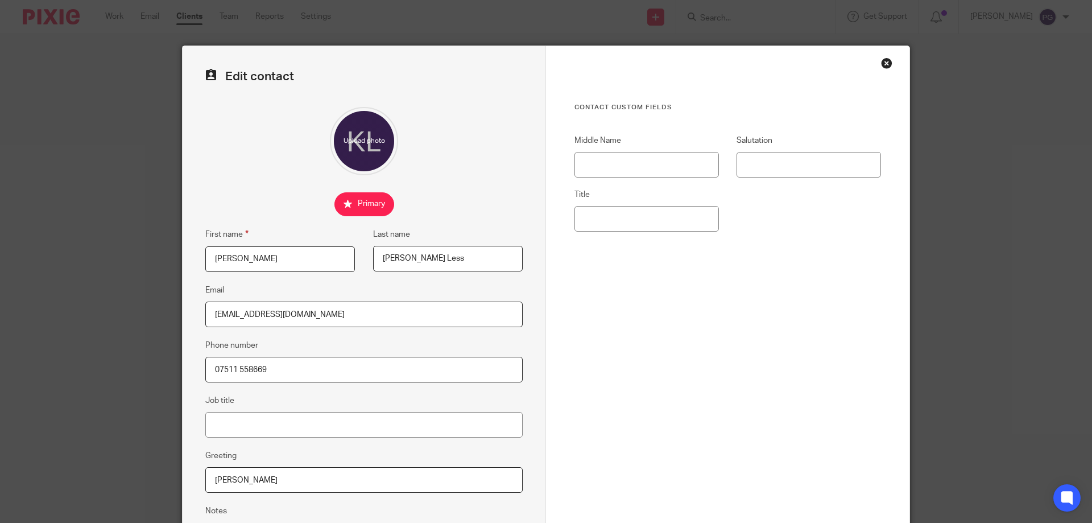
click at [467, 259] on input "[PERSON_NAME] Less" at bounding box center [448, 259] width 150 height 26
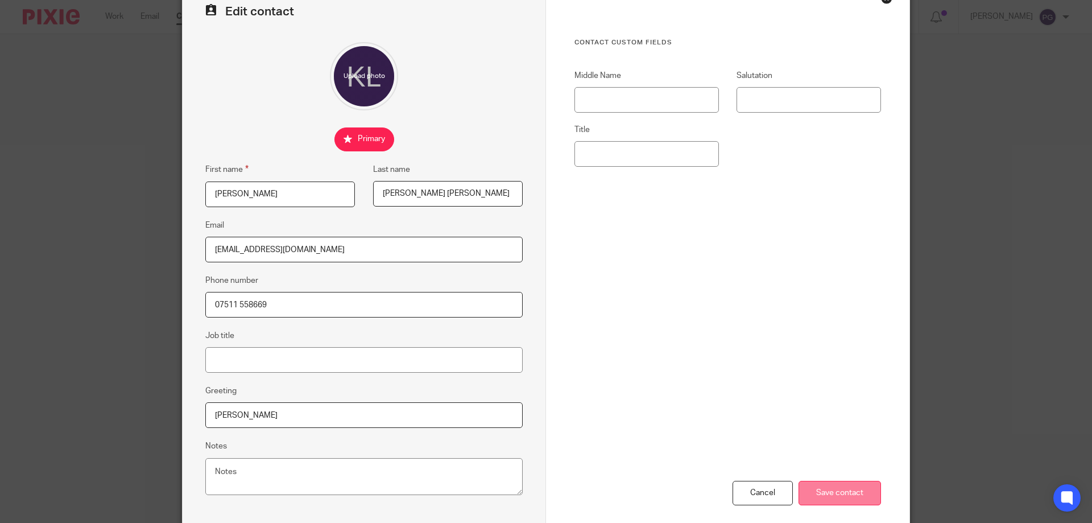
scroll to position [122, 0]
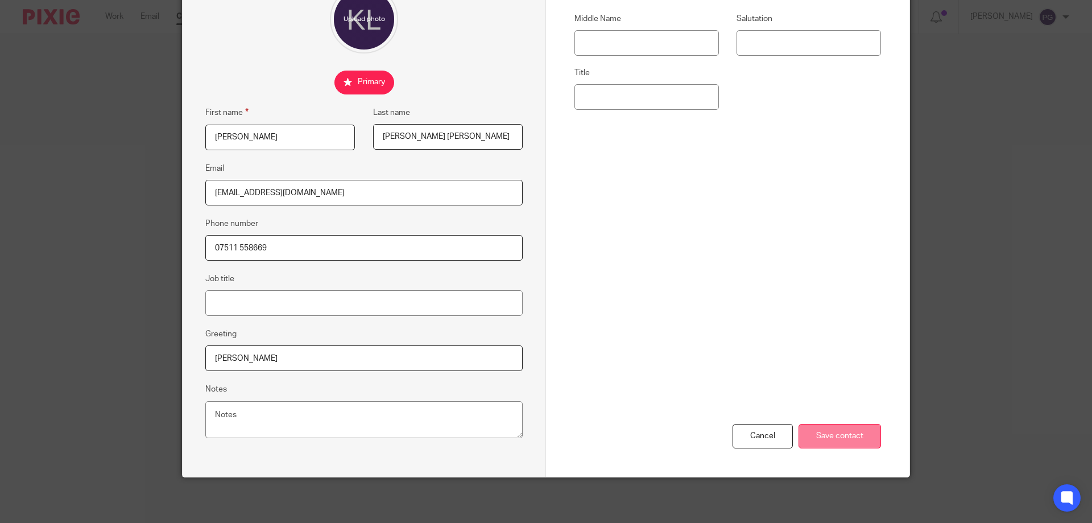
type input "[PERSON_NAME] [PERSON_NAME]"
click at [853, 444] on input "Save contact" at bounding box center [839, 436] width 82 height 24
click at [838, 428] on input "Save contact" at bounding box center [839, 436] width 82 height 24
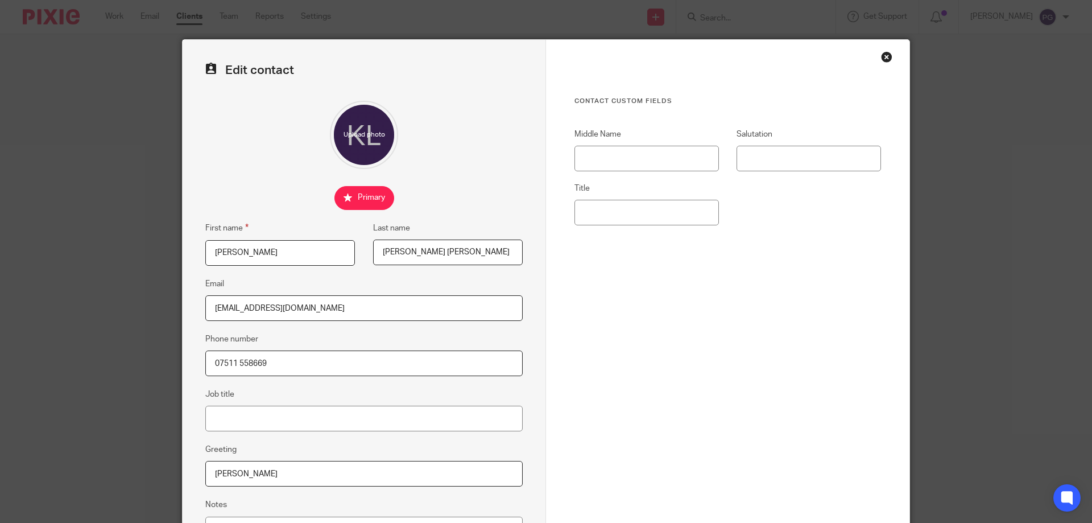
scroll to position [0, 0]
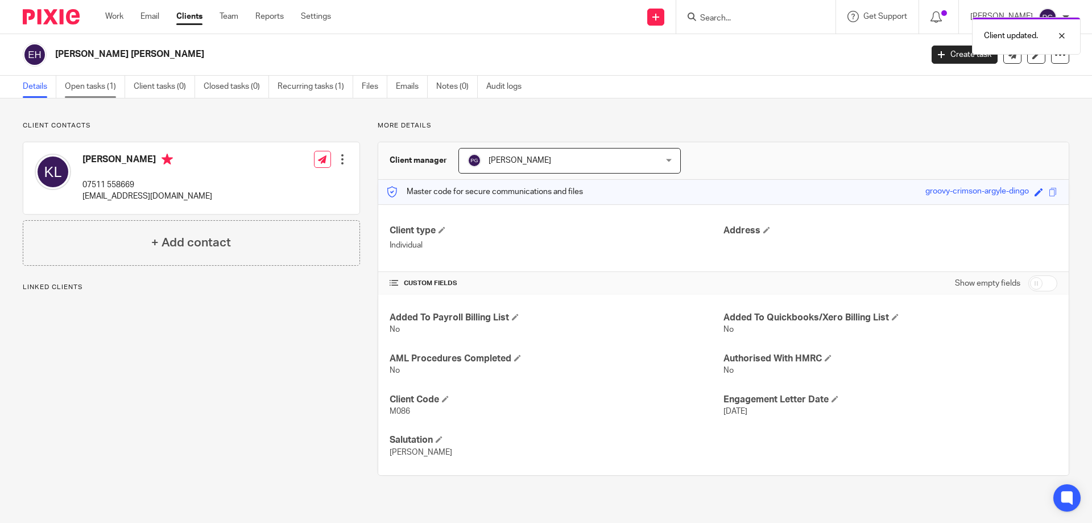
click at [105, 87] on link "Open tasks (1)" at bounding box center [95, 87] width 60 height 22
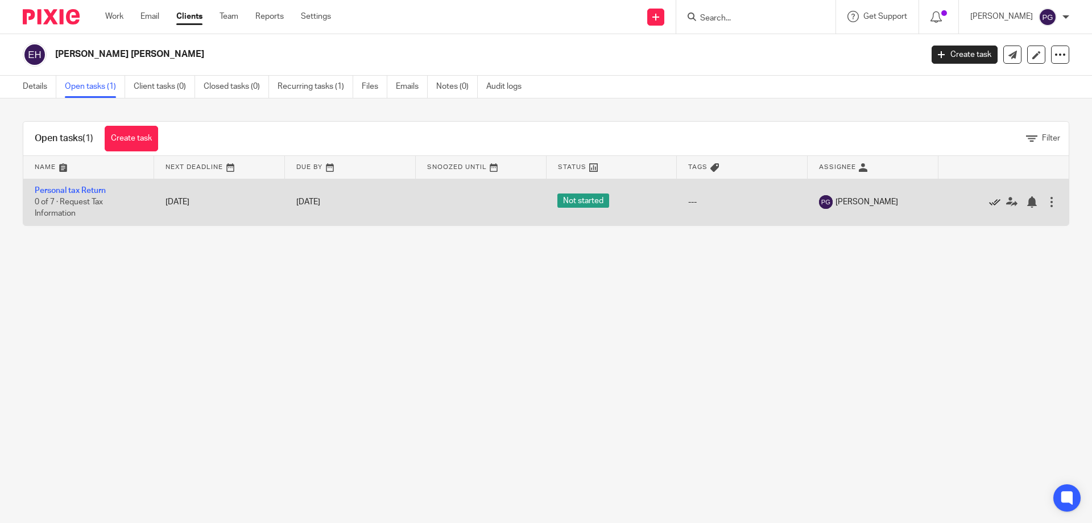
click at [989, 201] on icon at bounding box center [994, 201] width 11 height 11
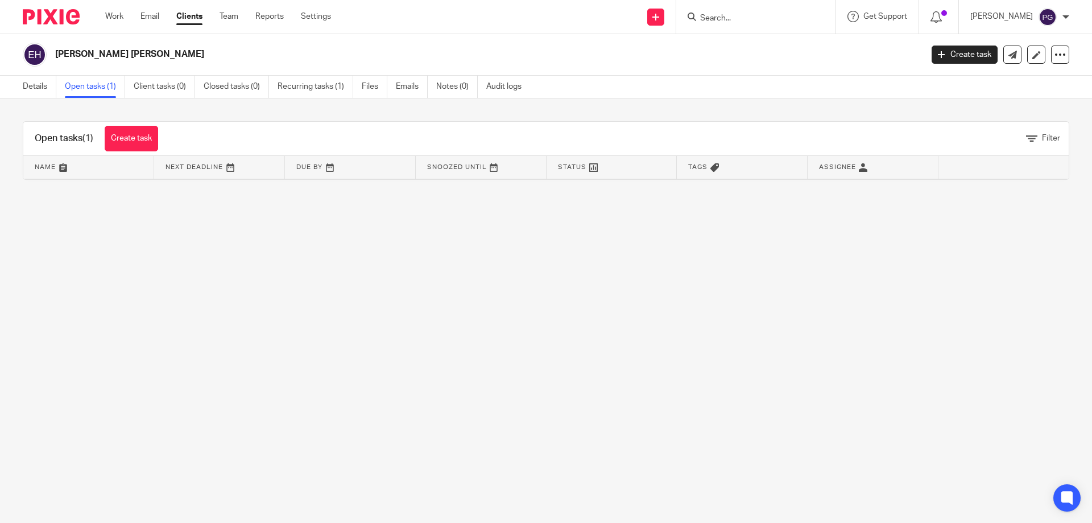
click at [242, 266] on main "[PERSON_NAME] [PERSON_NAME] Create task Update from Companies House Export data…" at bounding box center [546, 261] width 1092 height 523
